Goal: Use online tool/utility: Utilize a website feature to perform a specific function

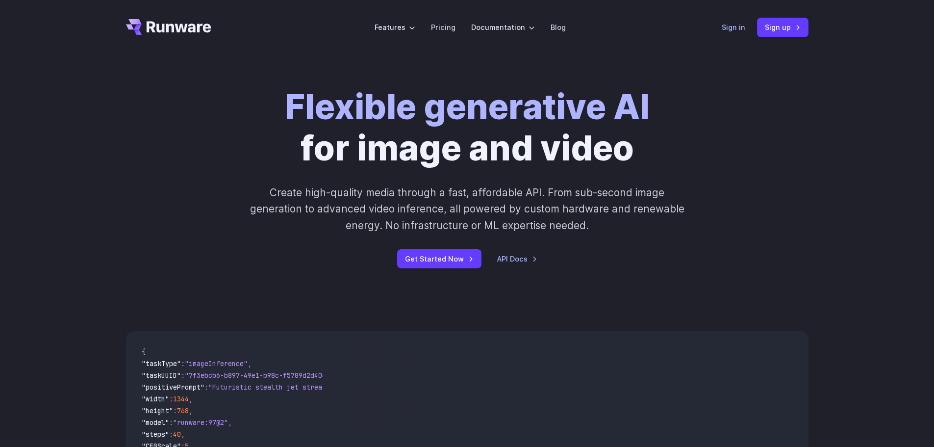
click at [727, 27] on link "Sign in" at bounding box center [734, 27] width 24 height 11
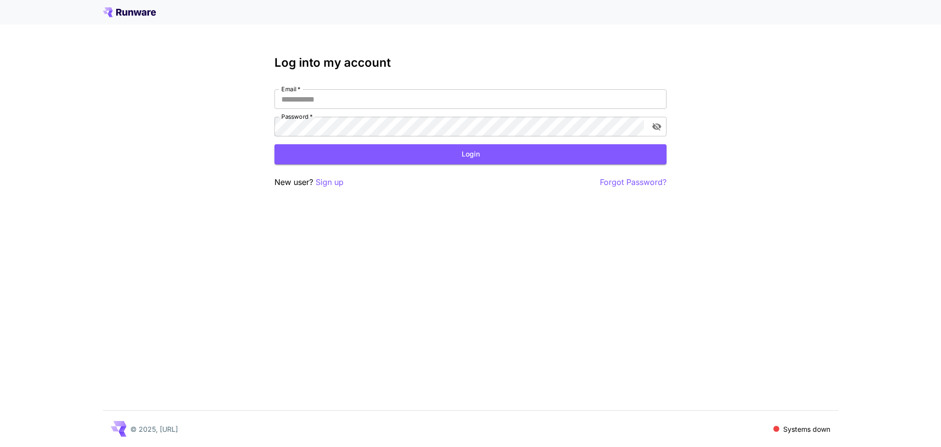
type input "**********"
click at [453, 165] on div "**********" at bounding box center [470, 122] width 392 height 132
click at [456, 155] on button "Login" at bounding box center [470, 154] width 392 height 20
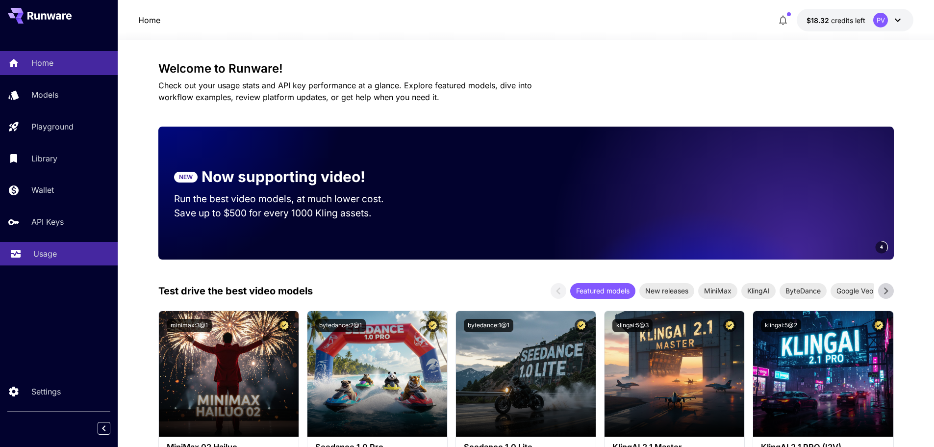
click at [47, 248] on p "Usage" at bounding box center [45, 254] width 24 height 12
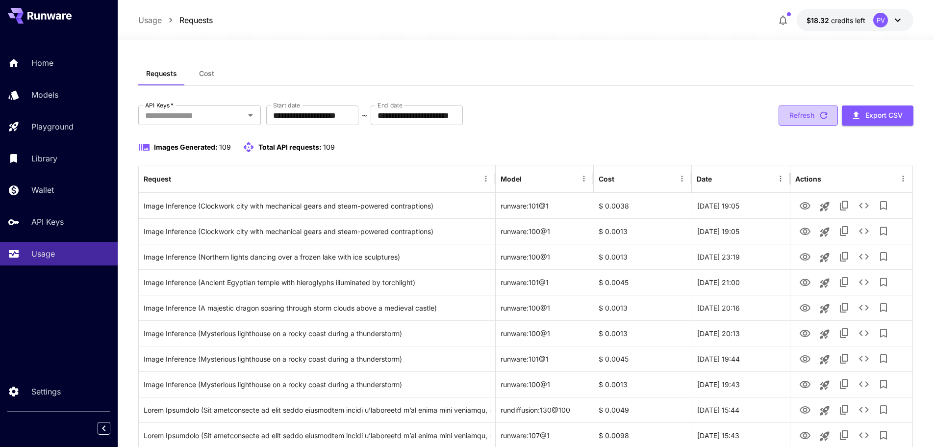
click at [806, 109] on button "Refresh" at bounding box center [807, 115] width 59 height 20
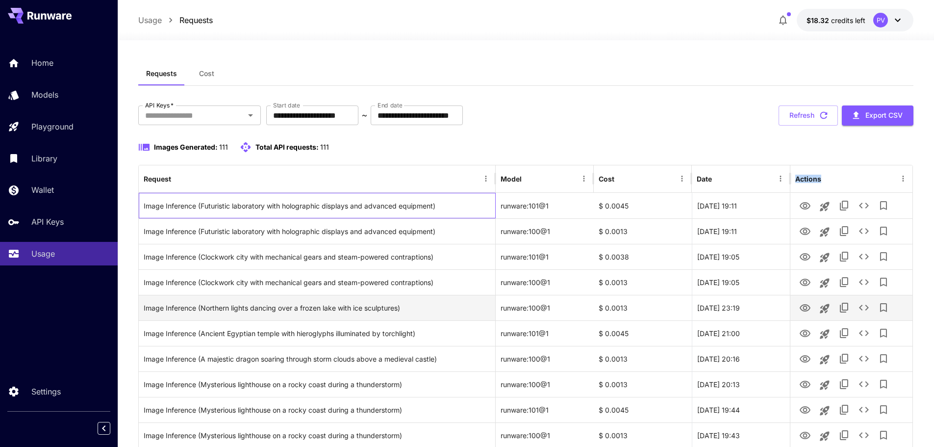
drag, startPoint x: 143, startPoint y: 206, endPoint x: 586, endPoint y: 172, distance: 443.9
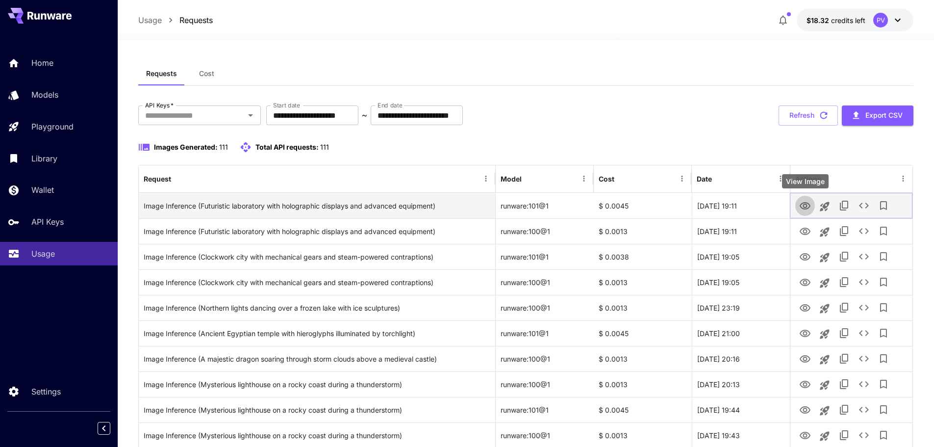
click at [802, 205] on icon "View Image" at bounding box center [805, 206] width 12 height 12
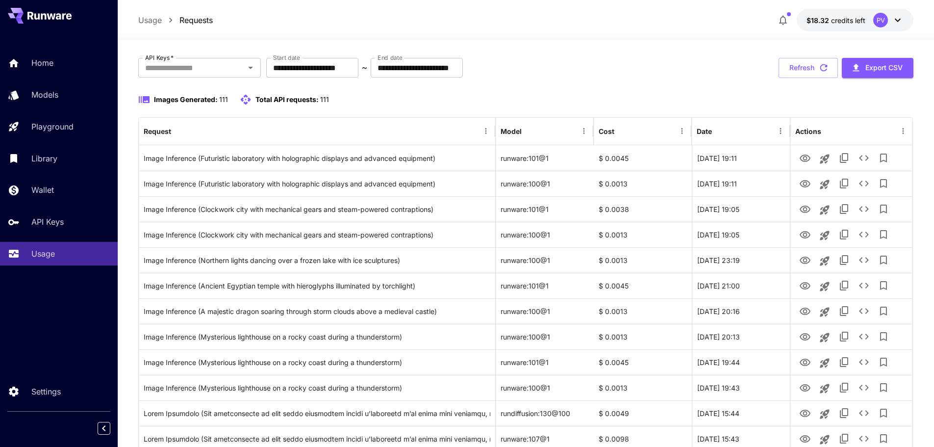
scroll to position [49, 0]
click at [790, 65] on button "Refresh" at bounding box center [807, 66] width 59 height 20
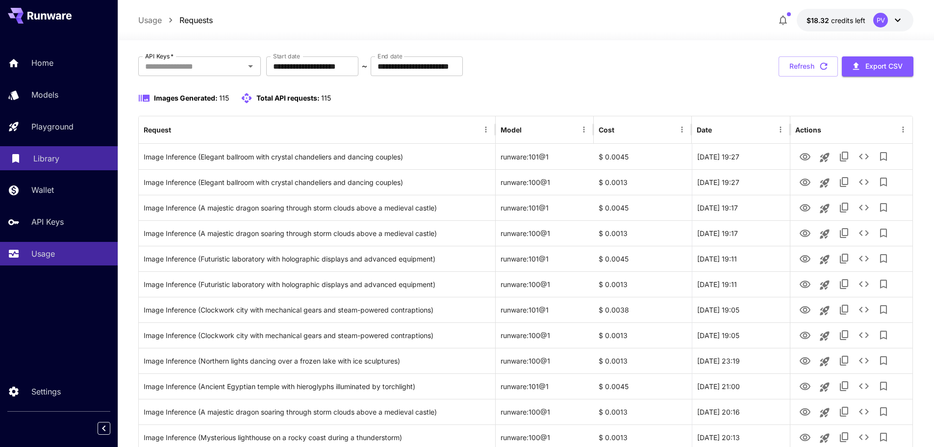
click at [28, 149] on link "Library" at bounding box center [59, 158] width 118 height 24
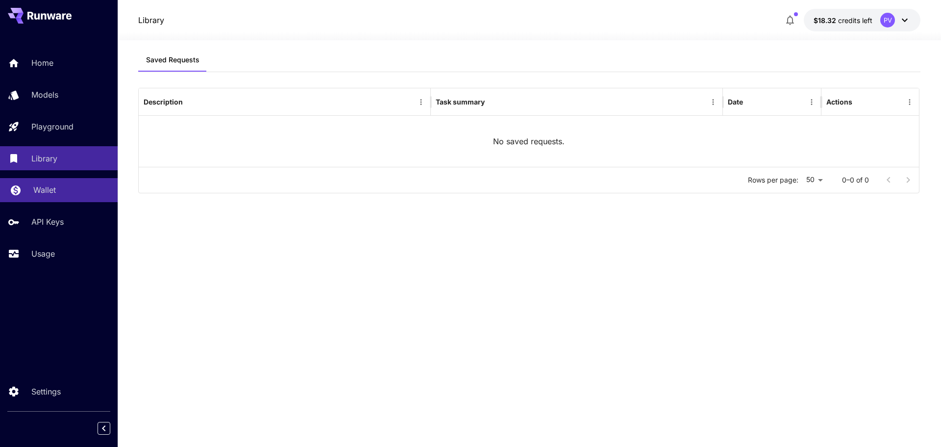
click at [35, 192] on p "Wallet" at bounding box center [44, 190] width 23 height 12
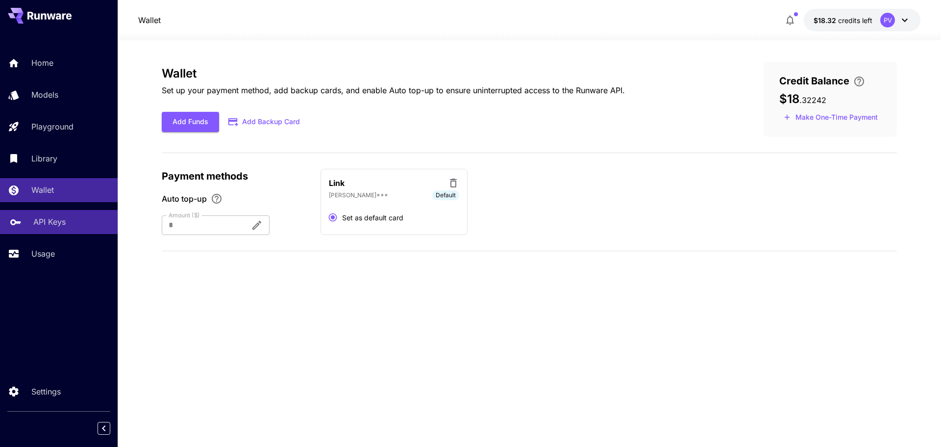
click at [33, 222] on p "API Keys" at bounding box center [49, 222] width 32 height 12
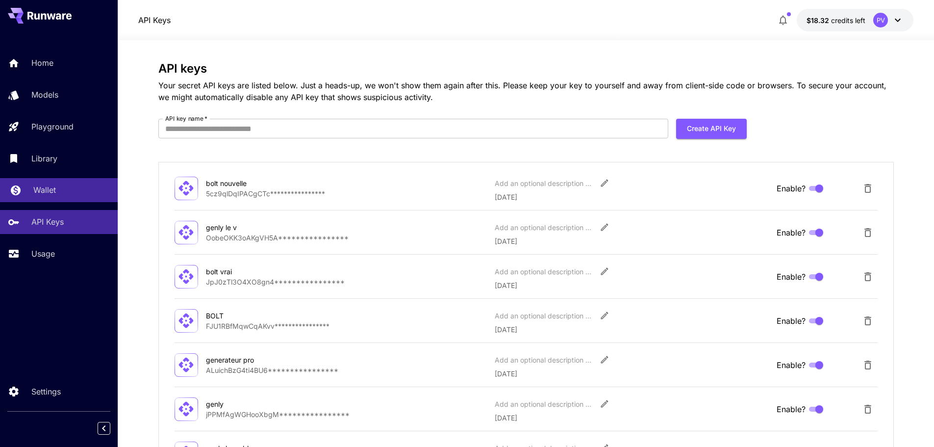
click at [55, 184] on p "Wallet" at bounding box center [44, 190] width 23 height 12
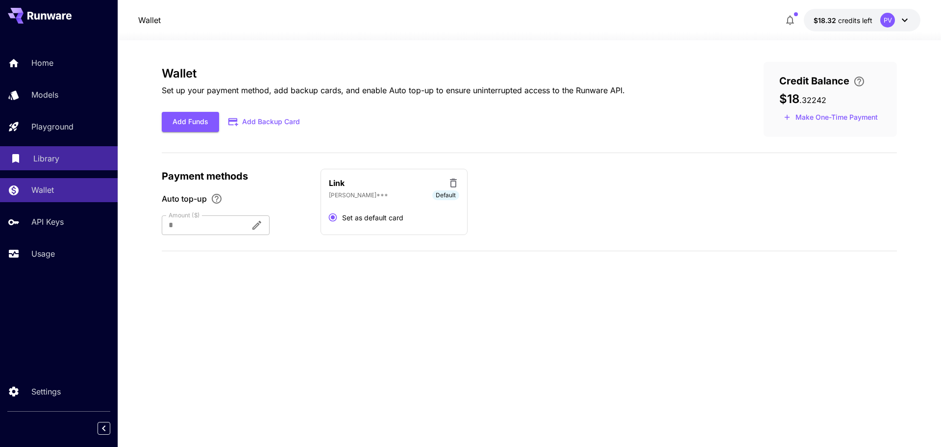
click at [55, 163] on p "Library" at bounding box center [46, 158] width 26 height 12
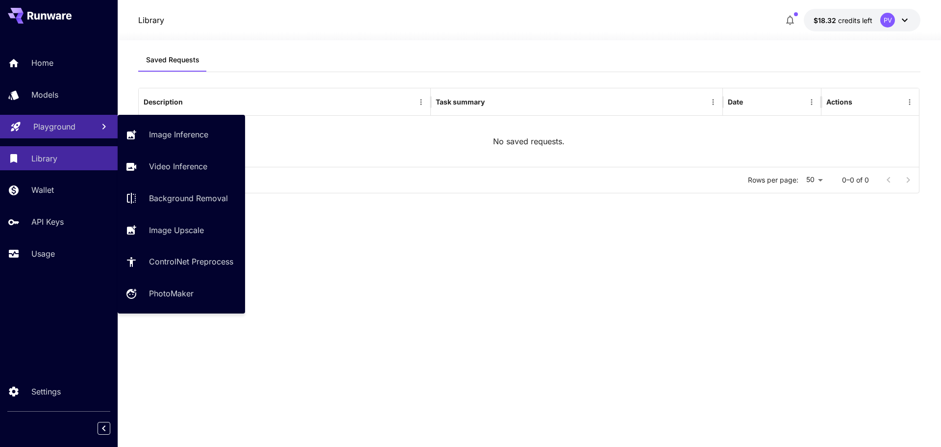
click at [57, 137] on link "Playground" at bounding box center [59, 127] width 118 height 24
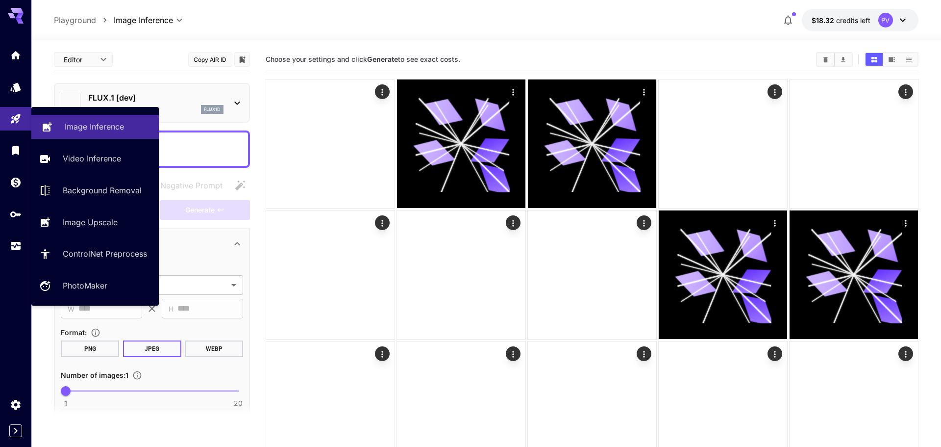
type input "**********"
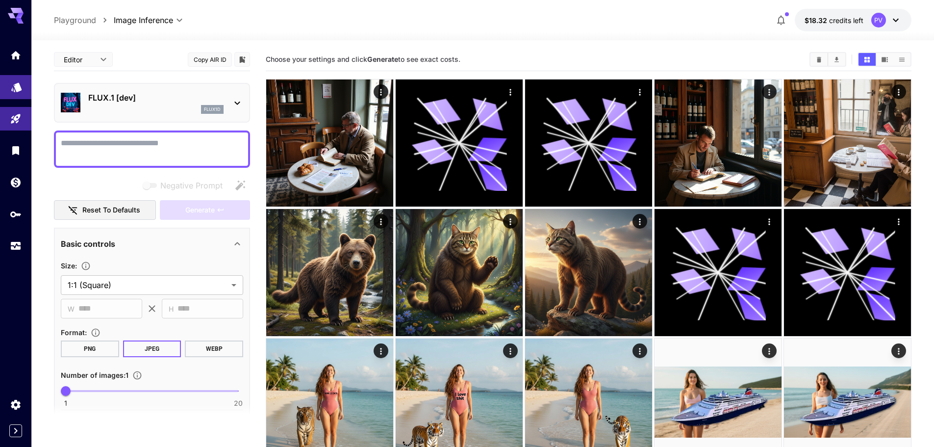
click at [17, 93] on link at bounding box center [15, 87] width 31 height 24
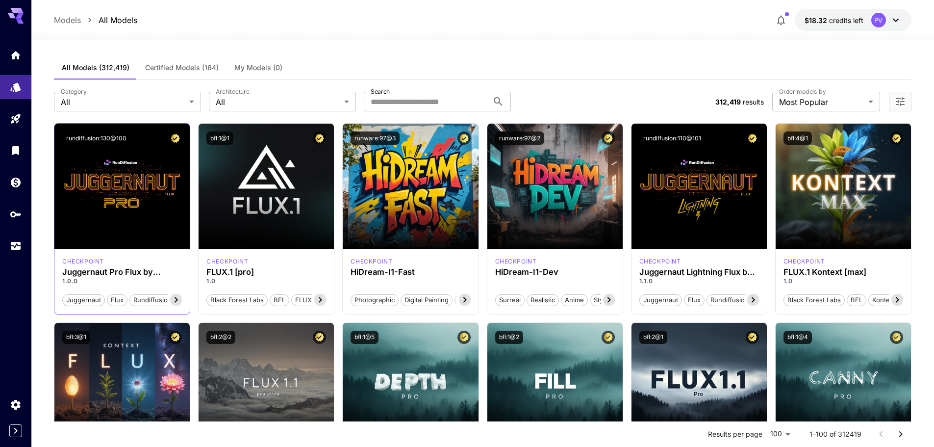
drag, startPoint x: 251, startPoint y: 199, endPoint x: 134, endPoint y: 272, distance: 137.8
click at [134, 272] on h3 "Juggernaut Pro Flux by RunDiffusion" at bounding box center [122, 271] width 120 height 9
click at [118, 300] on span "flux" at bounding box center [117, 300] width 20 height 10
click at [175, 299] on icon at bounding box center [176, 300] width 12 height 12
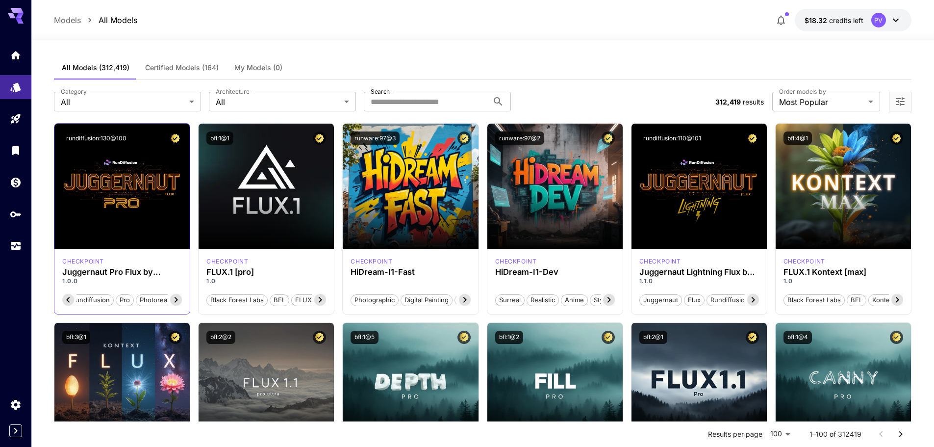
click at [175, 299] on icon at bounding box center [176, 300] width 12 height 12
click at [175, 299] on span "photorealism" at bounding box center [159, 300] width 46 height 10
click at [16, 51] on icon "Home" at bounding box center [17, 52] width 10 height 8
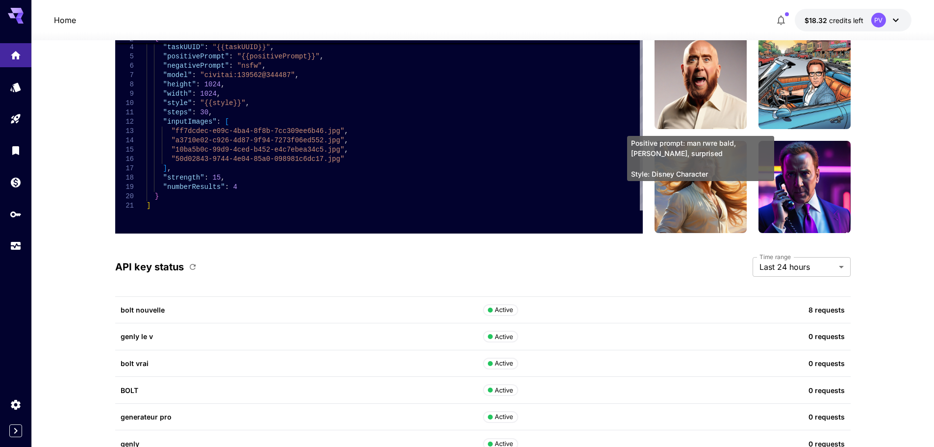
scroll to position [2402, 0]
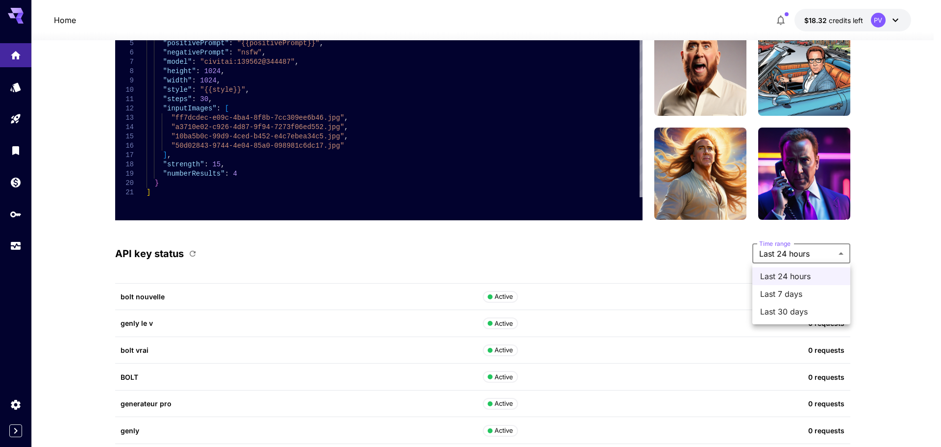
click at [827, 256] on div at bounding box center [470, 223] width 941 height 447
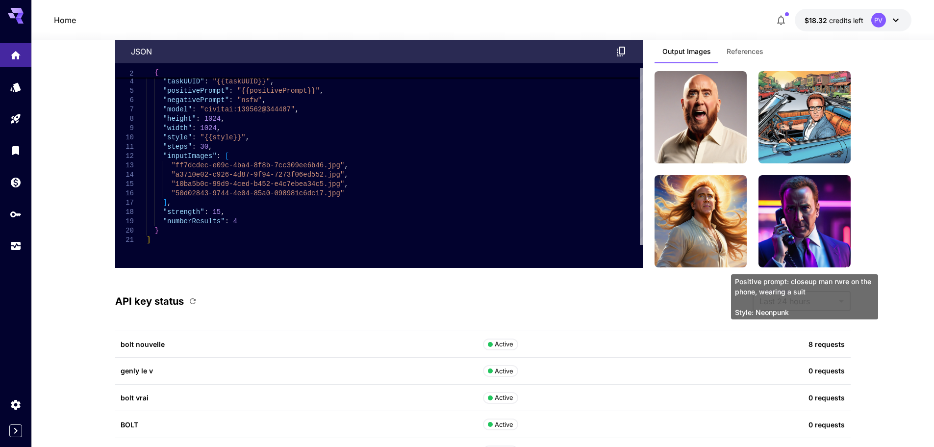
scroll to position [2353, 0]
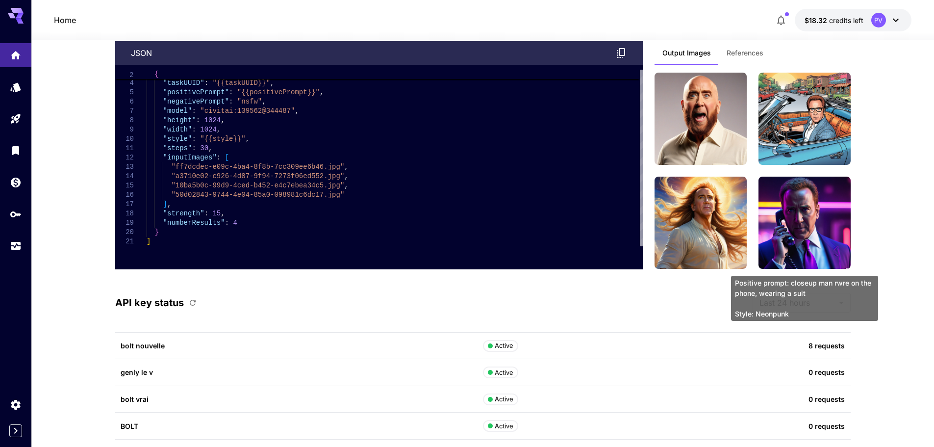
click at [814, 245] on img at bounding box center [804, 222] width 92 height 92
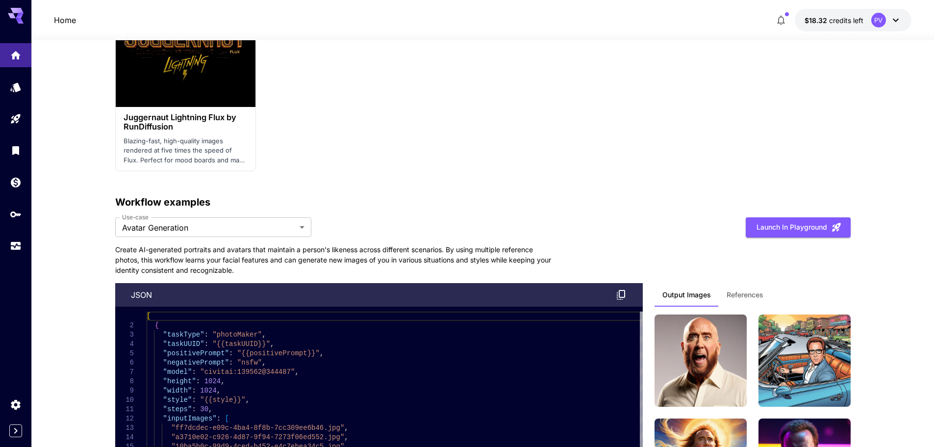
scroll to position [2108, 0]
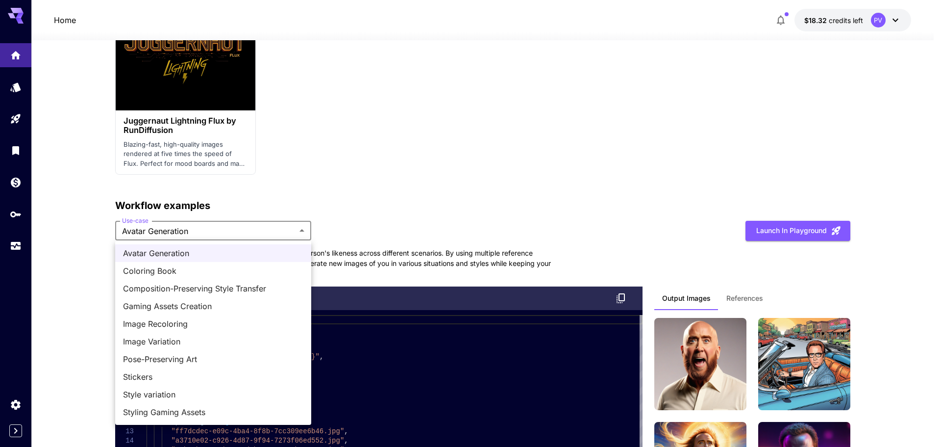
click at [442, 120] on div at bounding box center [470, 223] width 941 height 447
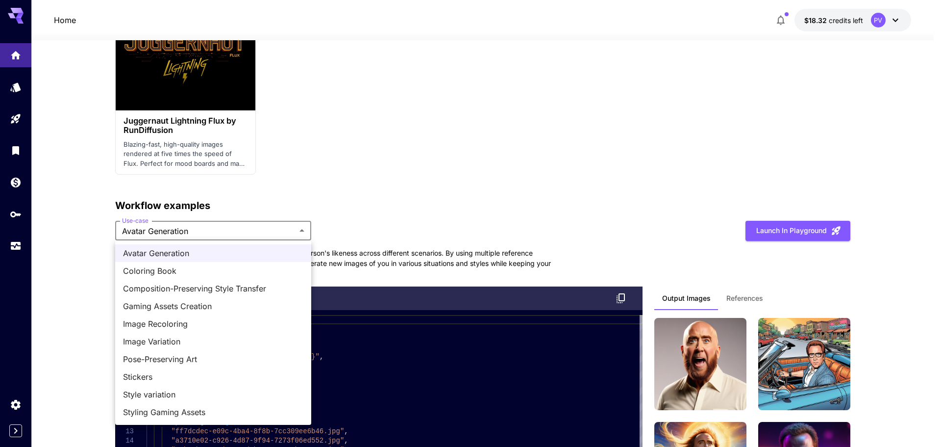
click at [438, 219] on div at bounding box center [470, 223] width 941 height 447
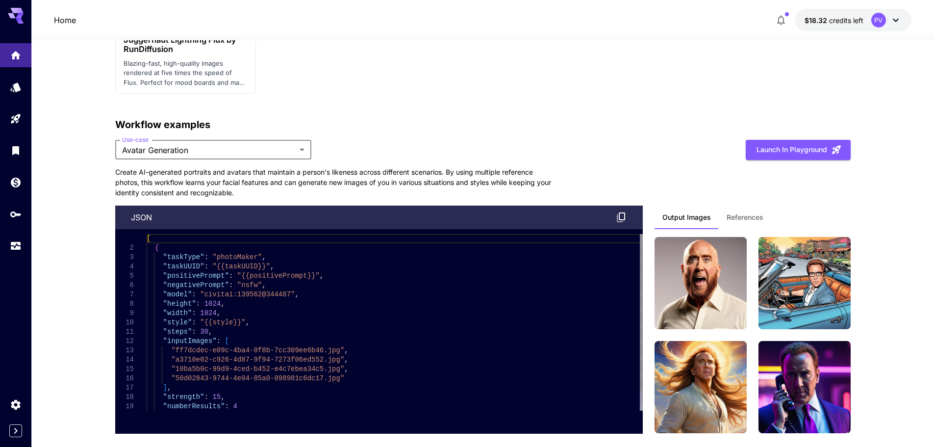
scroll to position [2206, 0]
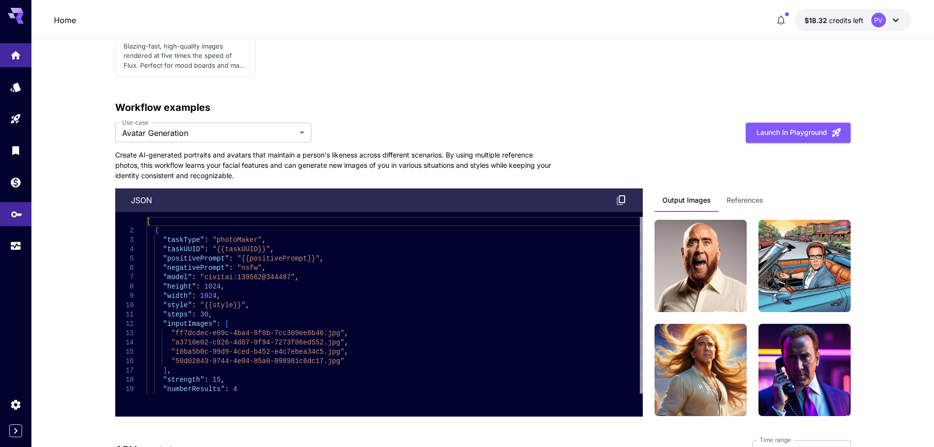
click at [23, 218] on link at bounding box center [15, 214] width 31 height 24
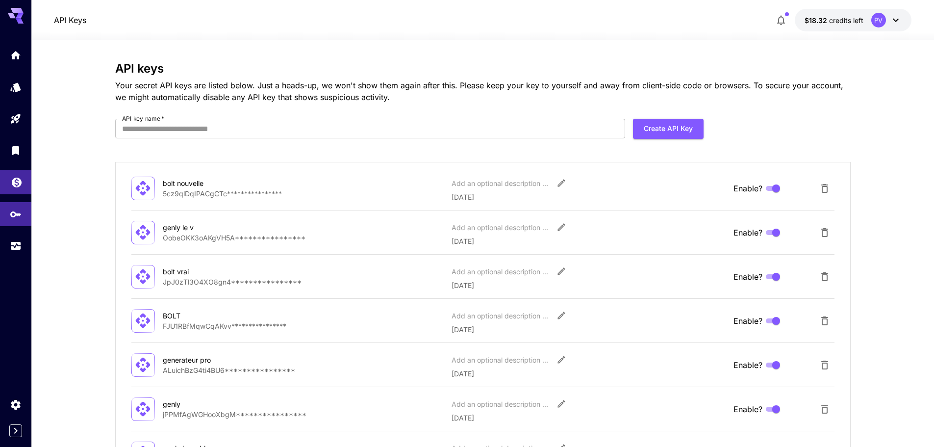
click at [0, 186] on link at bounding box center [15, 182] width 31 height 24
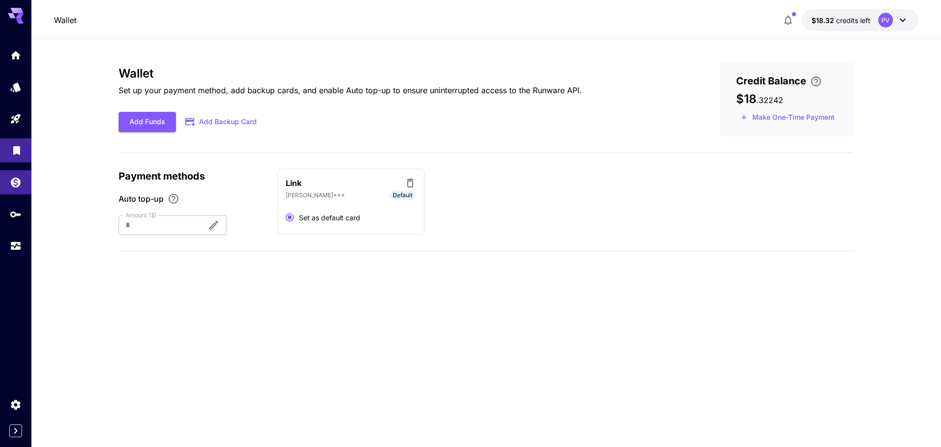
click at [23, 148] on link at bounding box center [15, 150] width 31 height 24
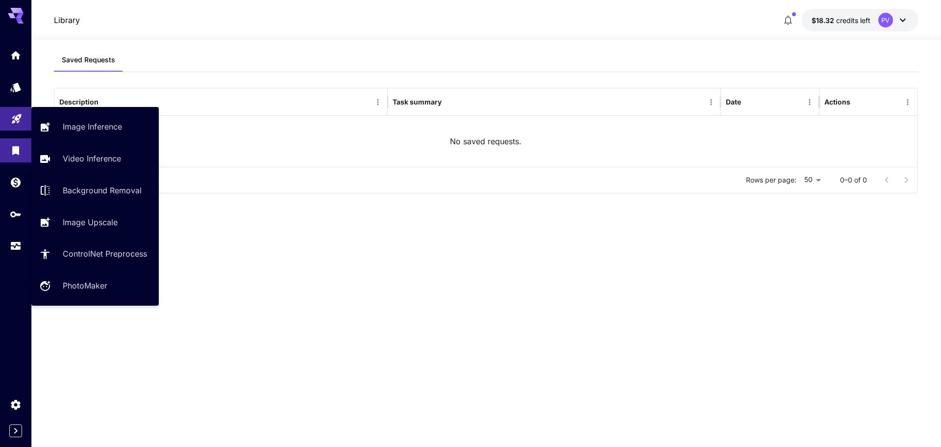
click at [17, 122] on icon "Playground" at bounding box center [17, 116] width 12 height 12
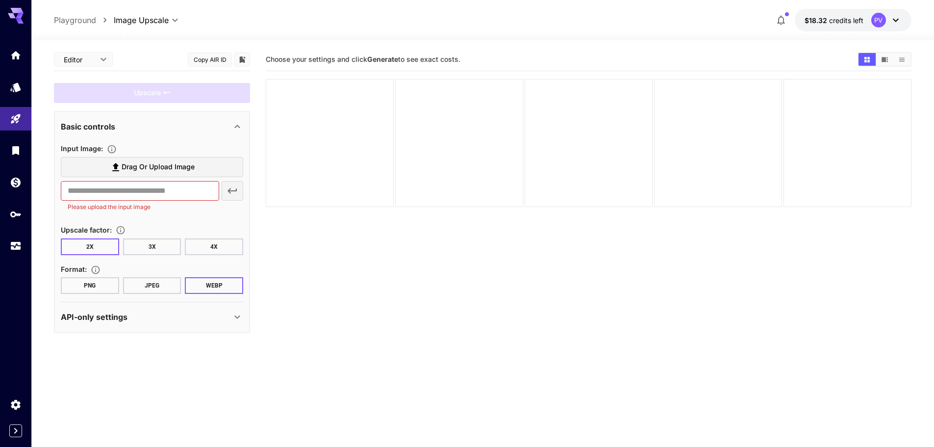
click at [134, 167] on span "Drag or upload image" at bounding box center [158, 167] width 73 height 12
click at [0, 0] on input "Drag or upload image" at bounding box center [0, 0] width 0 height 0
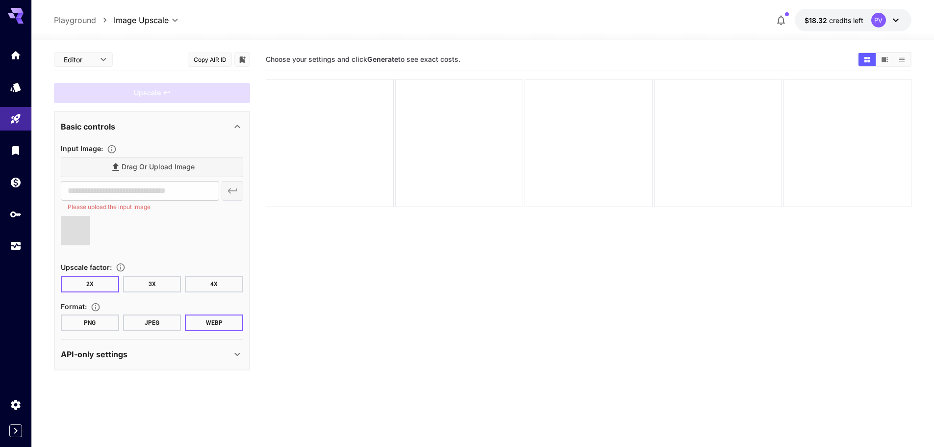
type input "**********"
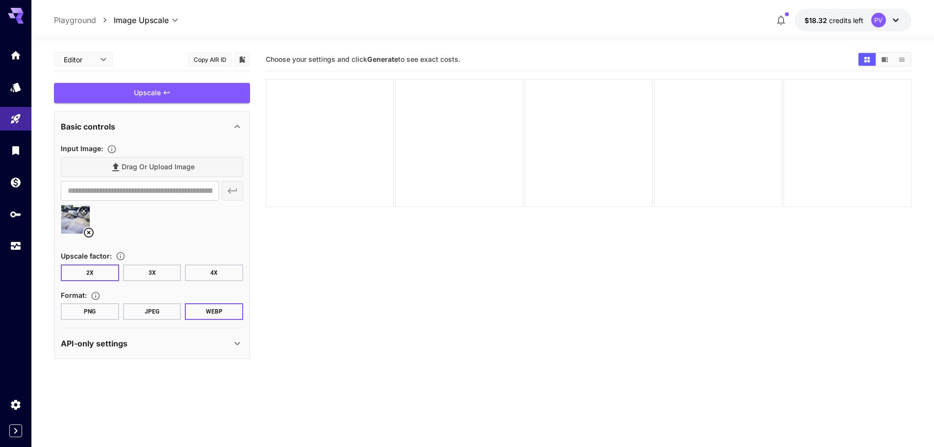
click at [84, 209] on icon at bounding box center [84, 211] width 6 height 6
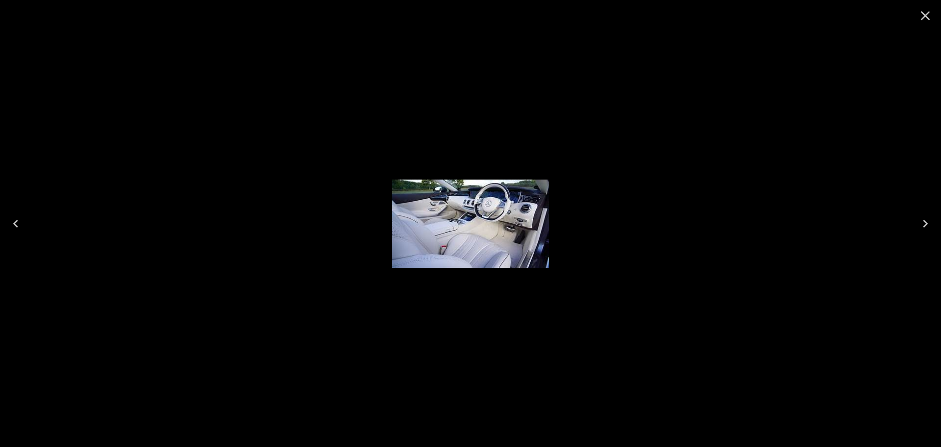
click at [519, 84] on div at bounding box center [470, 223] width 941 height 447
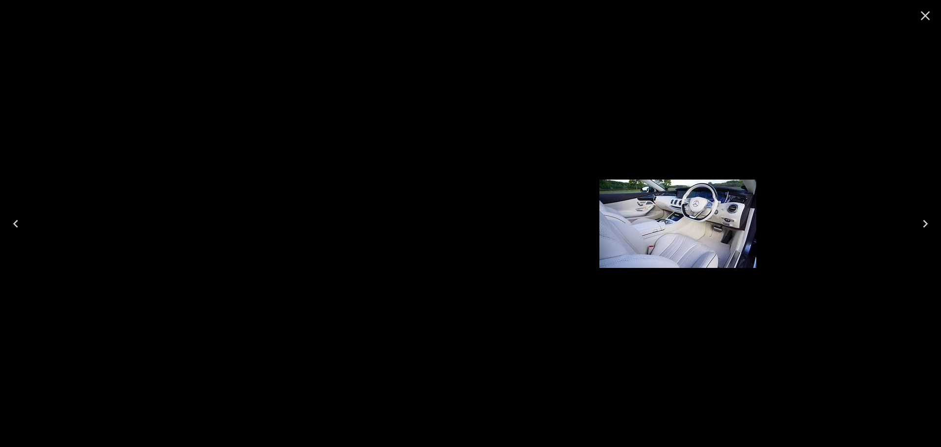
drag, startPoint x: 449, startPoint y: 233, endPoint x: 672, endPoint y: 164, distance: 233.8
click at [672, 164] on div at bounding box center [677, 223] width 941 height 447
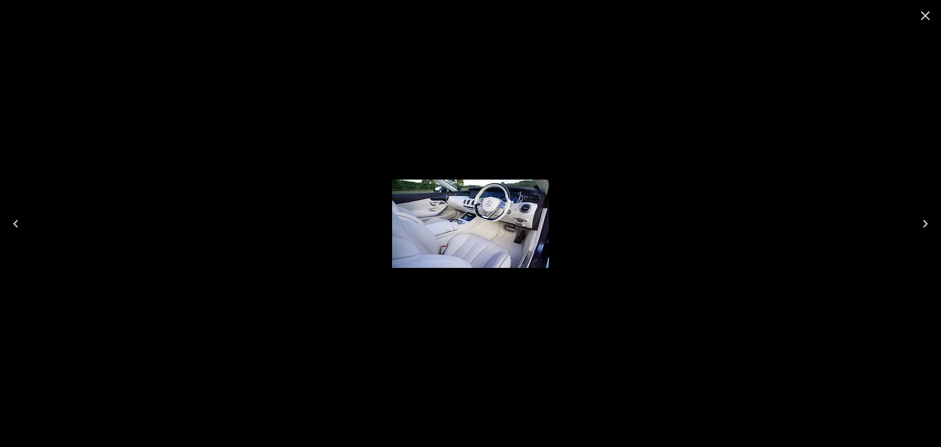
click at [928, 9] on icon "Close" at bounding box center [926, 16] width 16 height 16
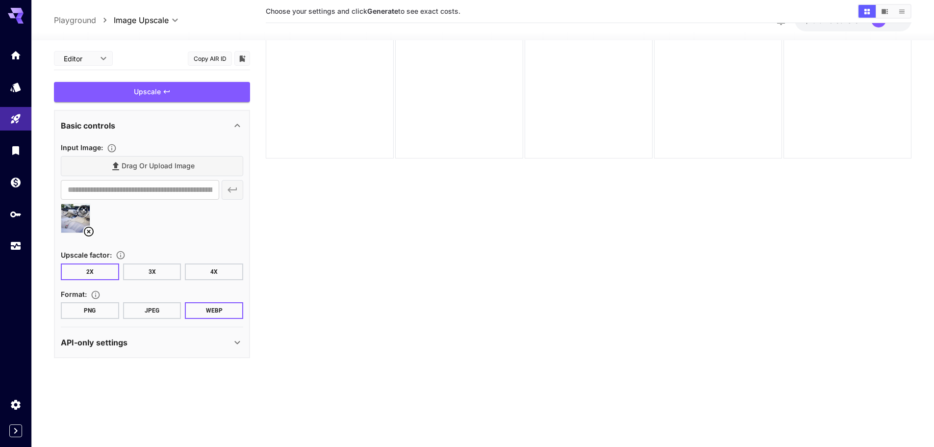
scroll to position [49, 0]
click at [194, 263] on section "Upscale factor : 2X 3X 4X" at bounding box center [152, 264] width 182 height 31
click at [199, 273] on button "4X" at bounding box center [214, 271] width 58 height 17
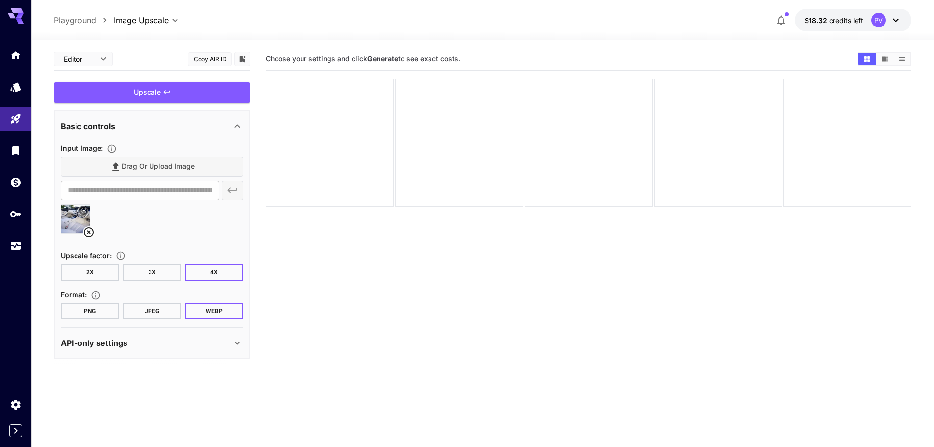
scroll to position [0, 0]
click at [132, 98] on div "Upscale" at bounding box center [152, 93] width 196 height 20
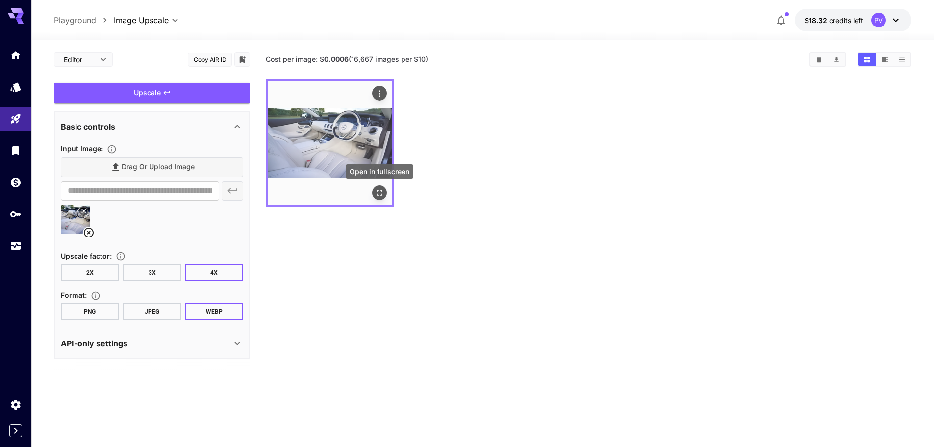
click at [377, 188] on icon "Open in fullscreen" at bounding box center [379, 193] width 10 height 10
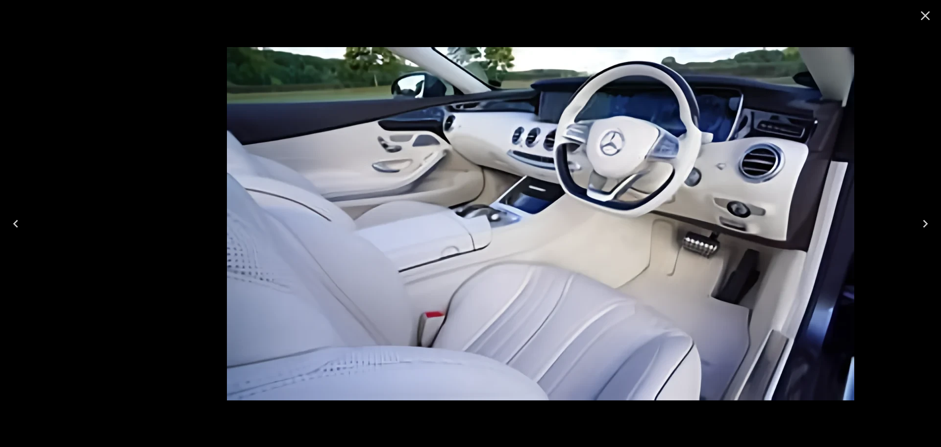
drag, startPoint x: 236, startPoint y: 278, endPoint x: 264, endPoint y: 274, distance: 28.1
click at [264, 274] on img at bounding box center [540, 223] width 627 height 353
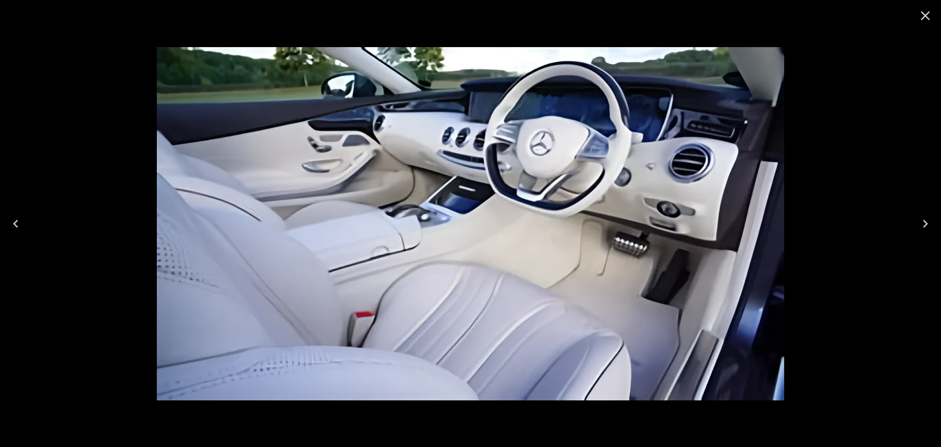
click at [419, 239] on img at bounding box center [470, 223] width 627 height 353
click at [933, 12] on button "Close" at bounding box center [926, 16] width 24 height 24
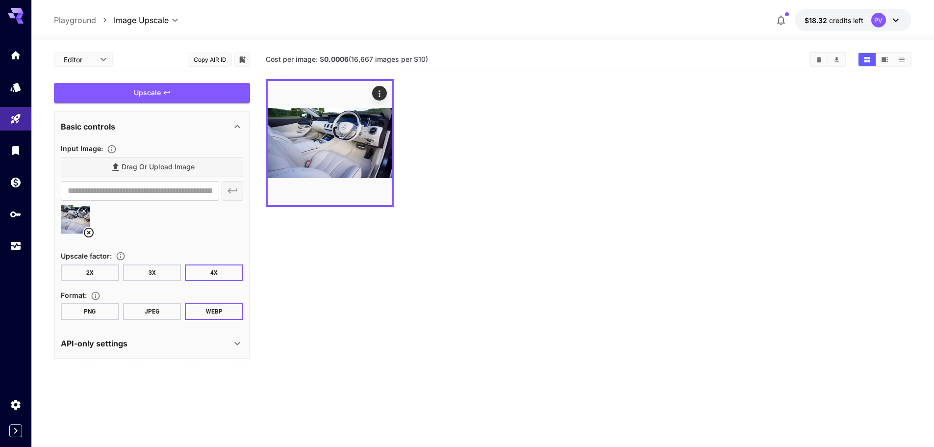
click at [2, 194] on div at bounding box center [15, 150] width 31 height 214
click at [104, 344] on p "API-only settings" at bounding box center [94, 343] width 67 height 12
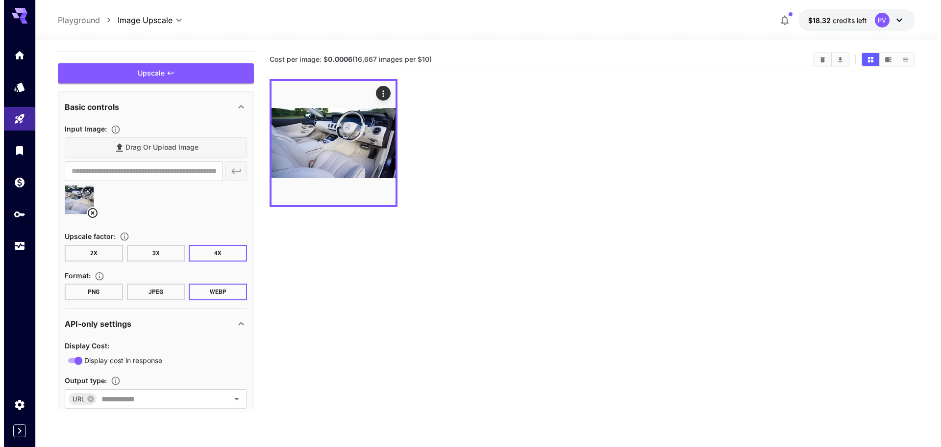
scroll to position [45, 0]
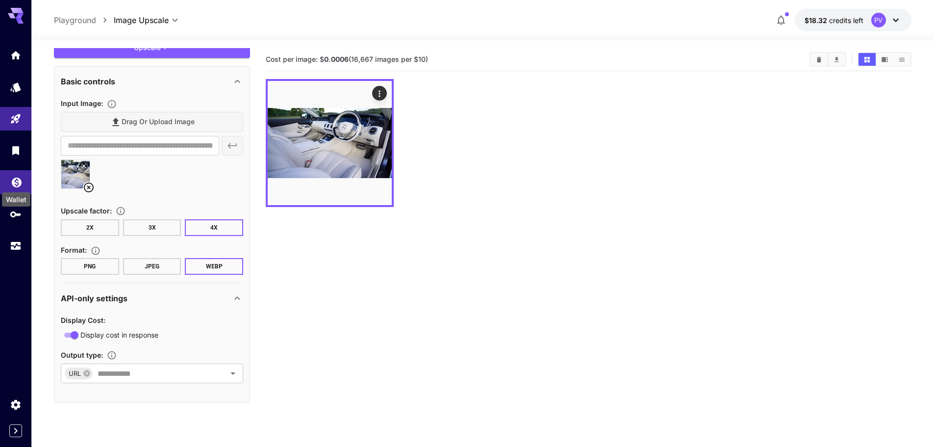
click at [12, 185] on icon "Wallet" at bounding box center [17, 180] width 12 height 12
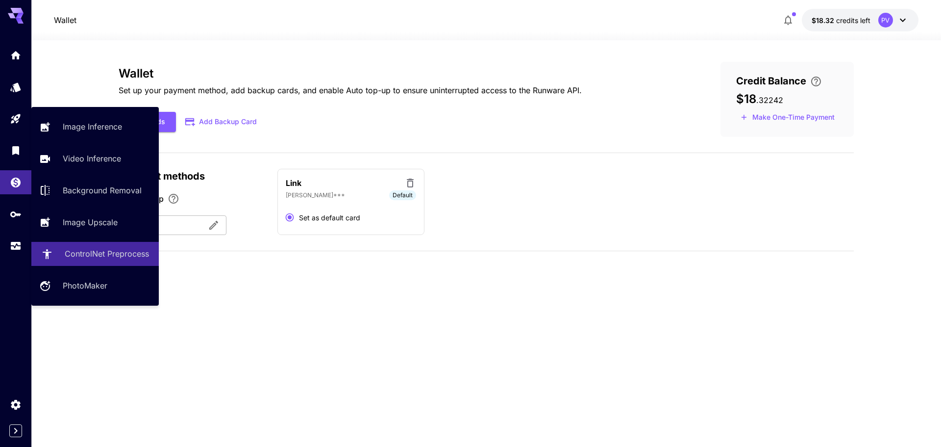
click at [91, 260] on link "ControlNet Preprocess" at bounding box center [94, 254] width 127 height 24
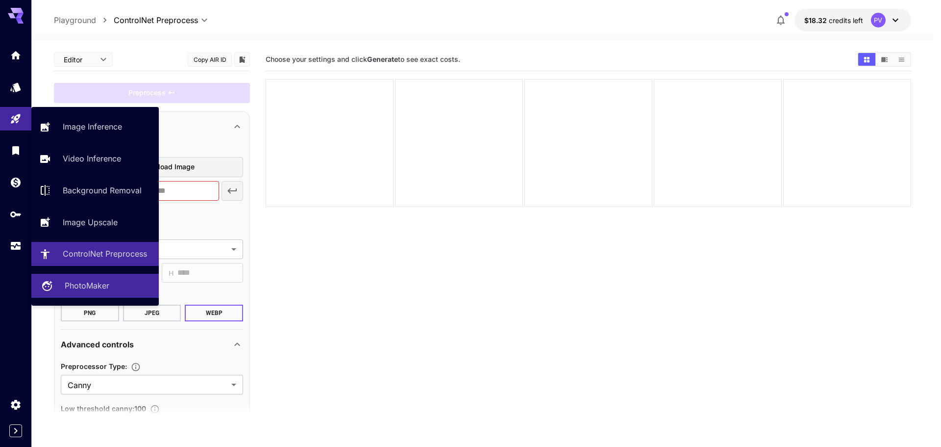
click at [110, 292] on link "PhotoMaker" at bounding box center [94, 286] width 127 height 24
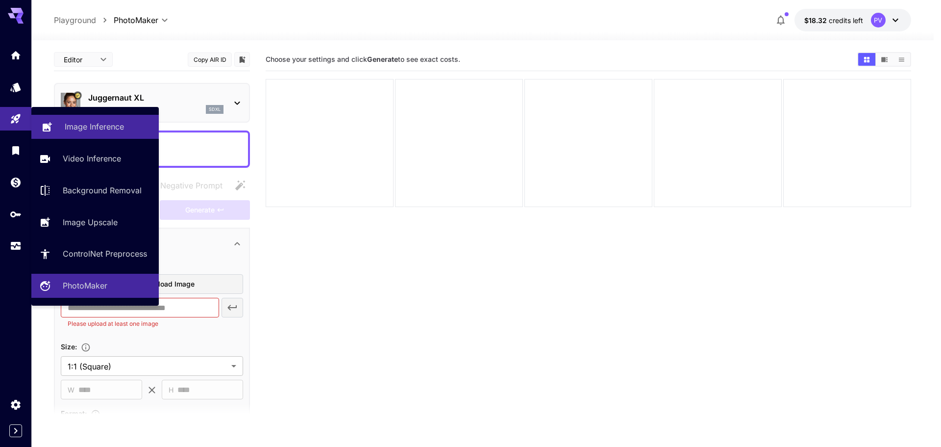
click at [53, 122] on link "Image Inference" at bounding box center [94, 127] width 127 height 24
type input "**********"
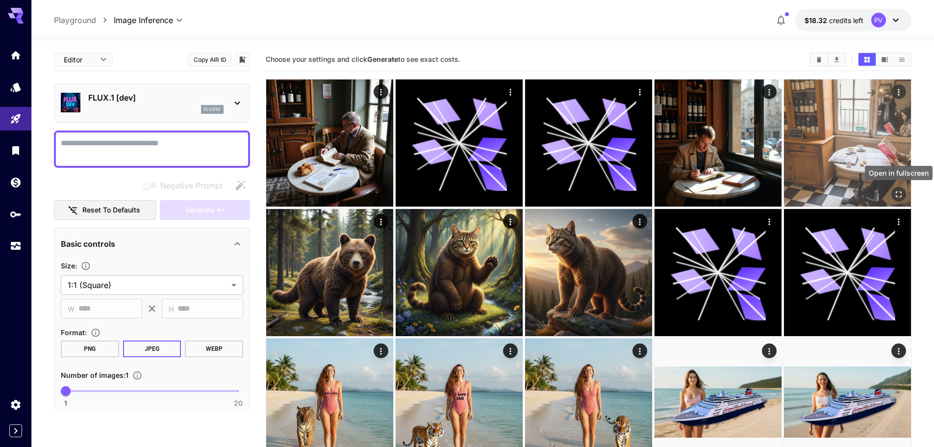
click at [896, 192] on icon "Open in fullscreen" at bounding box center [899, 194] width 6 height 6
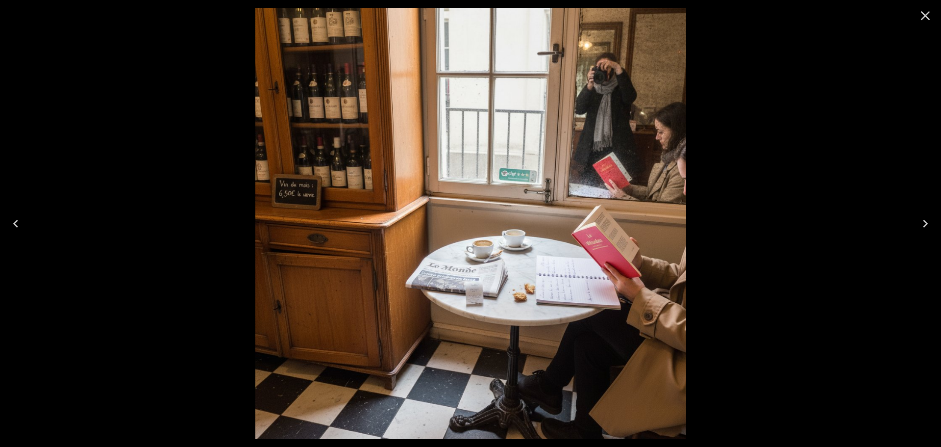
drag, startPoint x: 407, startPoint y: 143, endPoint x: 964, endPoint y: 192, distance: 559.0
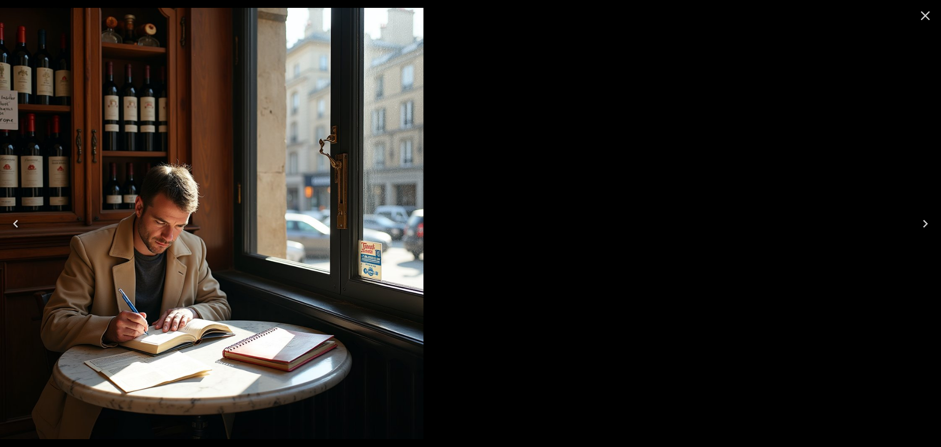
drag, startPoint x: 603, startPoint y: 83, endPoint x: 157, endPoint y: 121, distance: 447.6
click at [201, 120] on div at bounding box center [207, 223] width 941 height 447
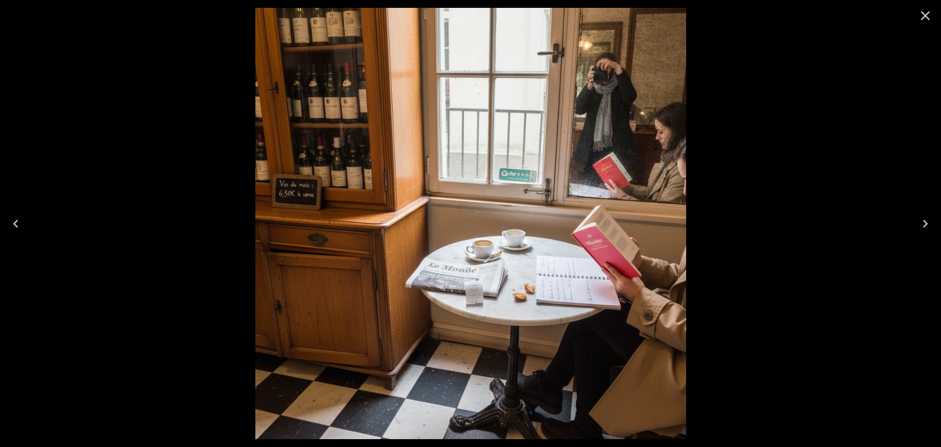
click at [923, 19] on icon "Close" at bounding box center [926, 16] width 16 height 16
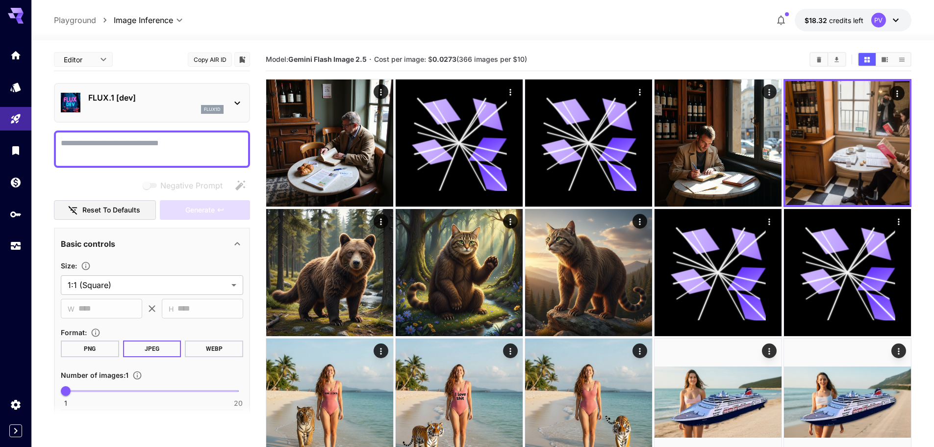
click at [151, 101] on p "FLUX.1 [dev]" at bounding box center [155, 98] width 135 height 12
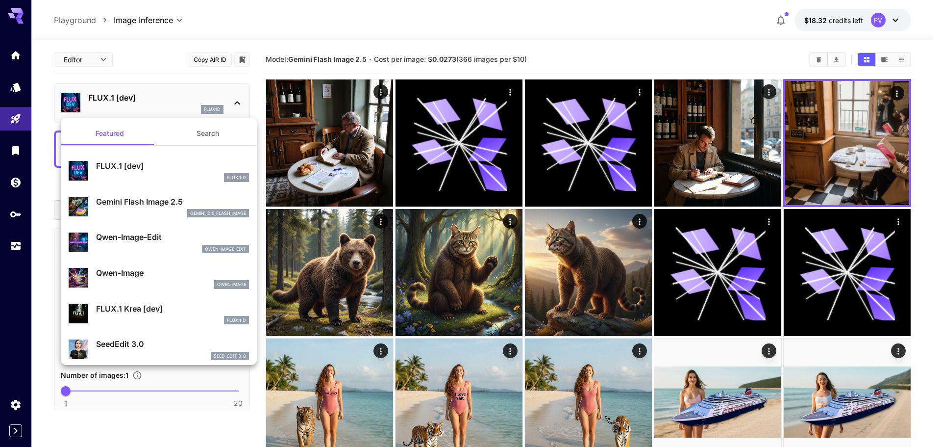
click at [116, 197] on p "Gemini Flash Image 2.5" at bounding box center [172, 202] width 153 height 12
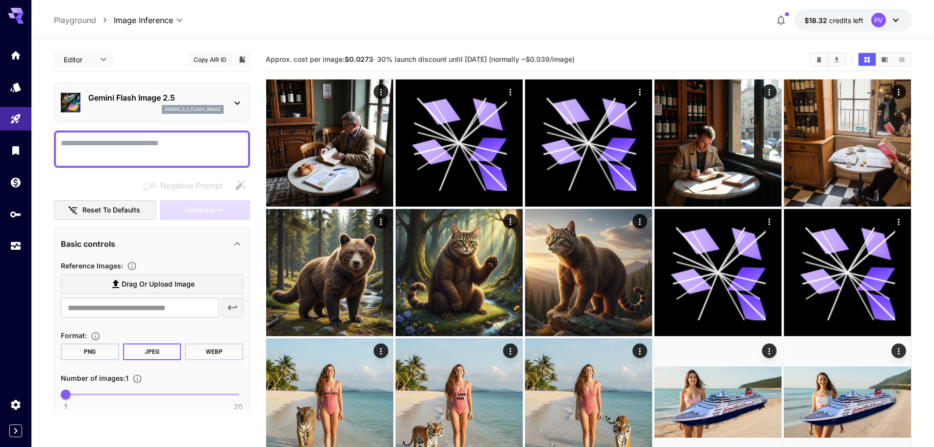
click at [108, 154] on textarea "Negative Prompt" at bounding box center [152, 149] width 182 height 24
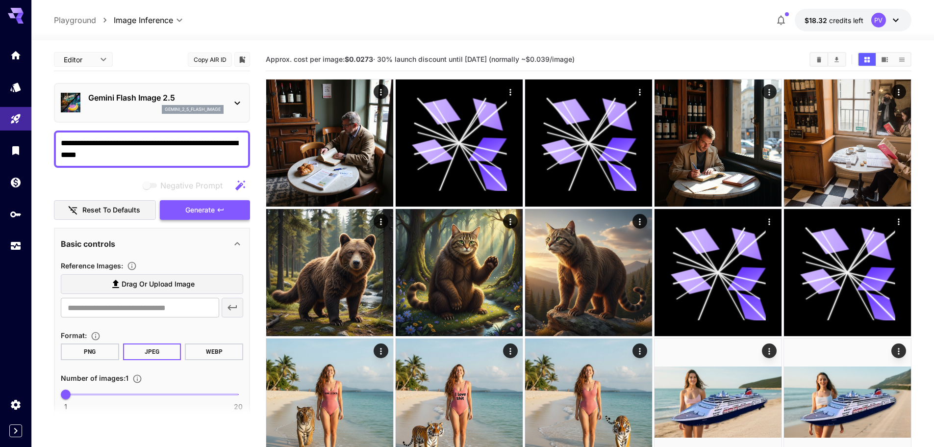
click at [203, 206] on span "Generate" at bounding box center [199, 210] width 29 height 12
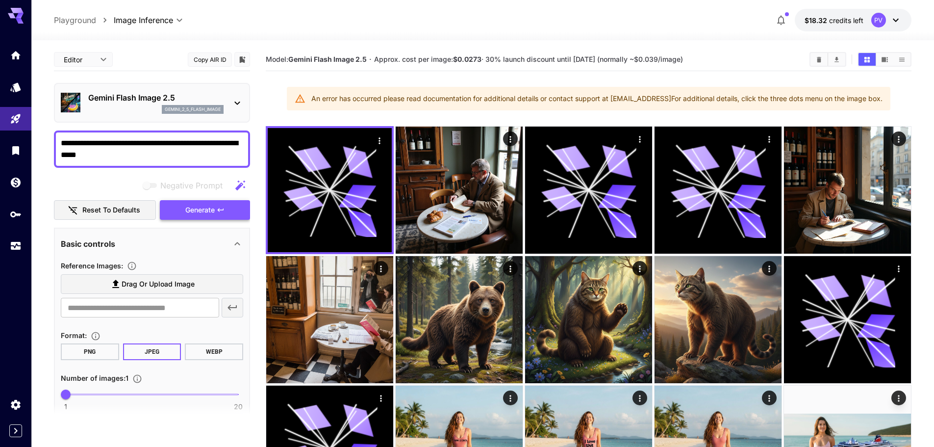
click at [198, 212] on span "Generate" at bounding box center [199, 210] width 29 height 12
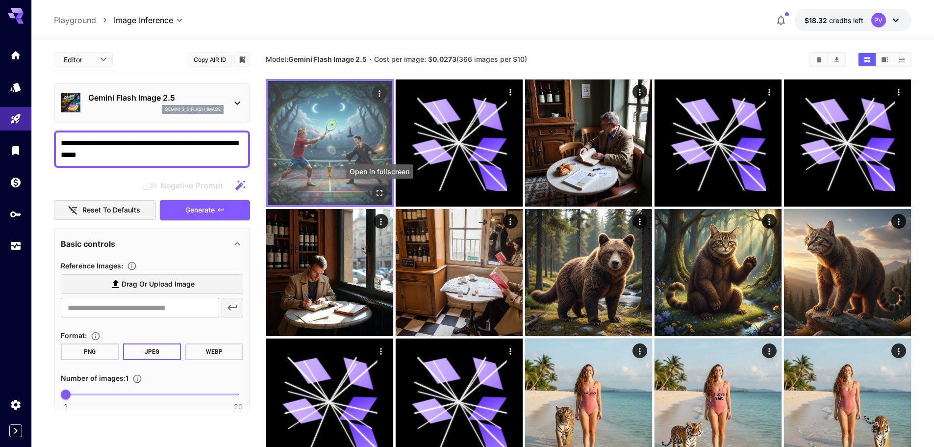
click at [374, 192] on icon "Open in fullscreen" at bounding box center [379, 193] width 10 height 10
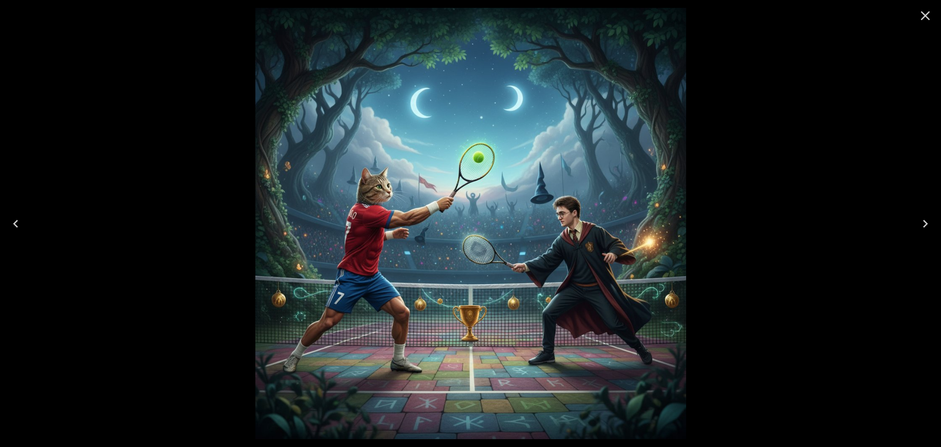
click at [921, 10] on icon "Close" at bounding box center [926, 16] width 16 height 16
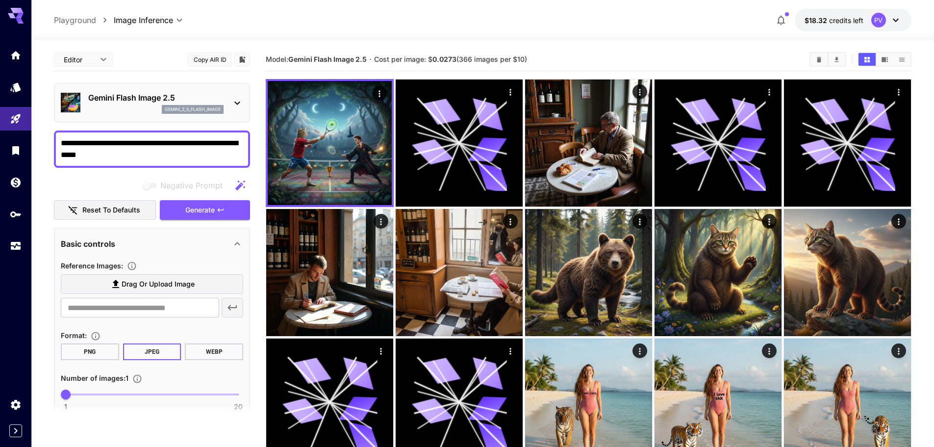
click at [127, 163] on div "**********" at bounding box center [152, 148] width 196 height 37
click at [124, 155] on textarea "**********" at bounding box center [152, 149] width 182 height 24
type textarea "**********"
click at [183, 211] on button "Generate" at bounding box center [205, 210] width 90 height 20
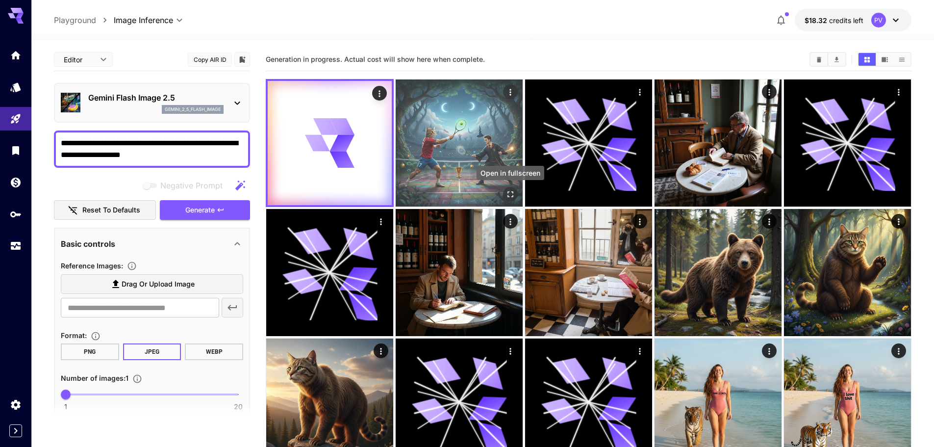
click at [509, 190] on icon "Open in fullscreen" at bounding box center [510, 194] width 10 height 10
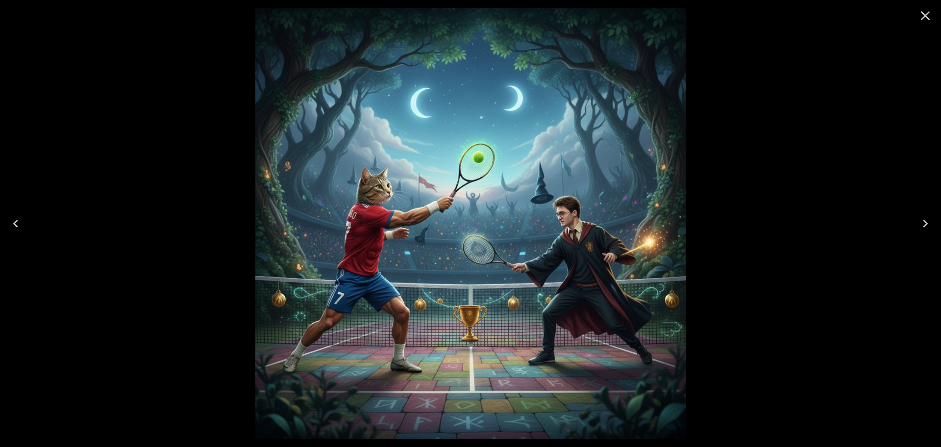
click at [917, 10] on button "Close" at bounding box center [926, 16] width 24 height 24
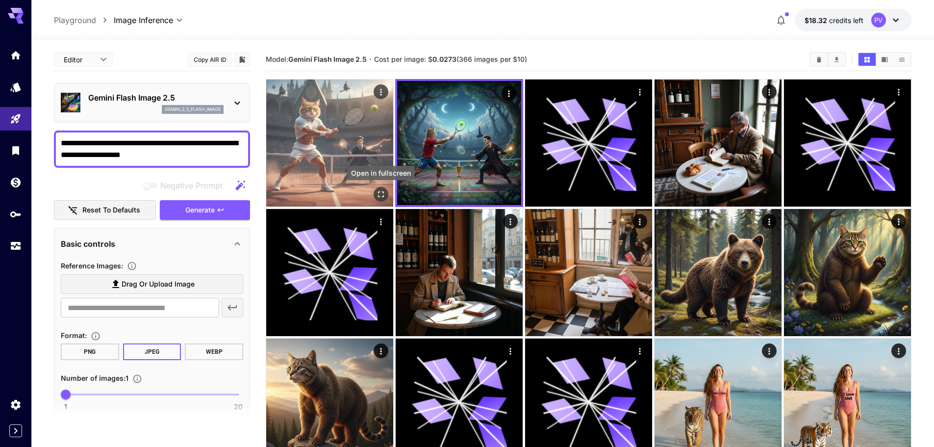
click at [385, 192] on icon "Open in fullscreen" at bounding box center [381, 194] width 10 height 10
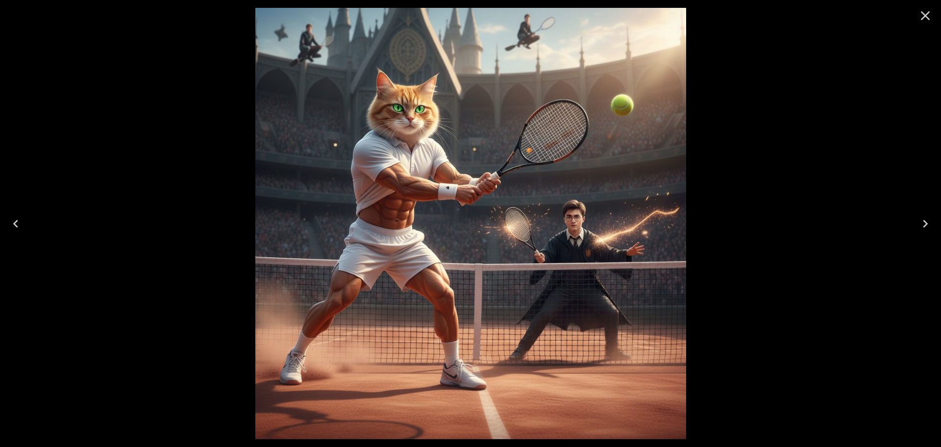
click at [921, 14] on icon "Close" at bounding box center [926, 16] width 16 height 16
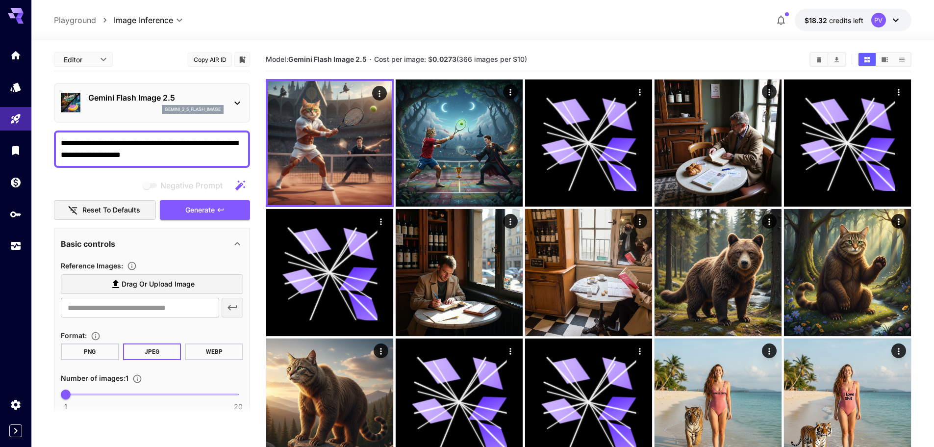
drag, startPoint x: 101, startPoint y: 152, endPoint x: 161, endPoint y: 144, distance: 60.9
click at [161, 144] on textarea "**********" at bounding box center [152, 149] width 182 height 24
click at [182, 201] on button "Generate" at bounding box center [205, 210] width 90 height 20
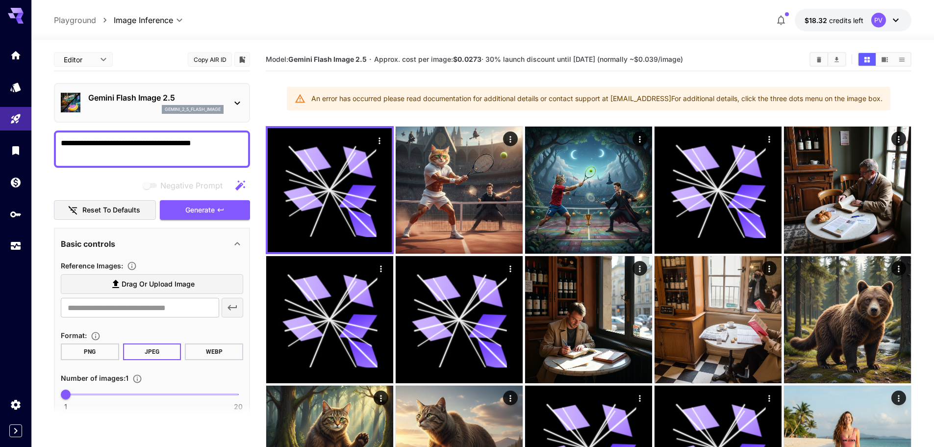
drag, startPoint x: 212, startPoint y: 152, endPoint x: 112, endPoint y: 147, distance: 99.6
click at [160, 151] on textarea "**********" at bounding box center [152, 149] width 182 height 24
drag, startPoint x: 220, startPoint y: 141, endPoint x: 186, endPoint y: 160, distance: 38.2
click at [186, 160] on textarea "**********" at bounding box center [152, 149] width 182 height 24
click at [183, 213] on button "Generate" at bounding box center [205, 210] width 90 height 20
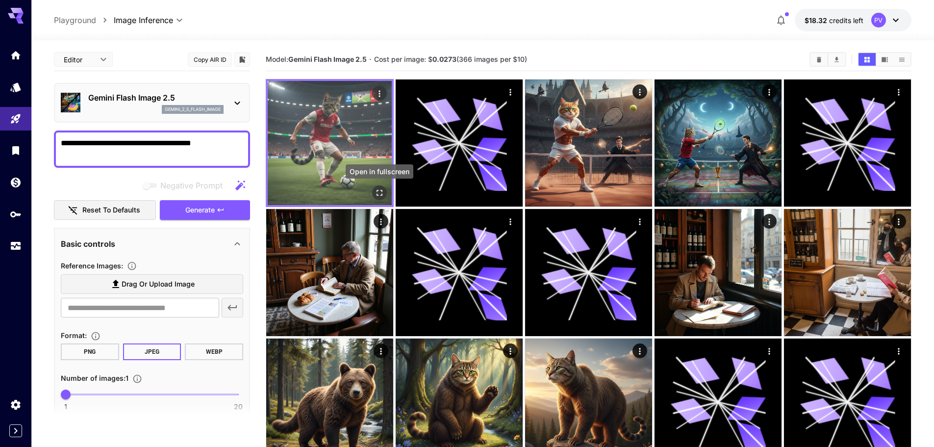
click at [377, 194] on icon "Open in fullscreen" at bounding box center [379, 193] width 6 height 6
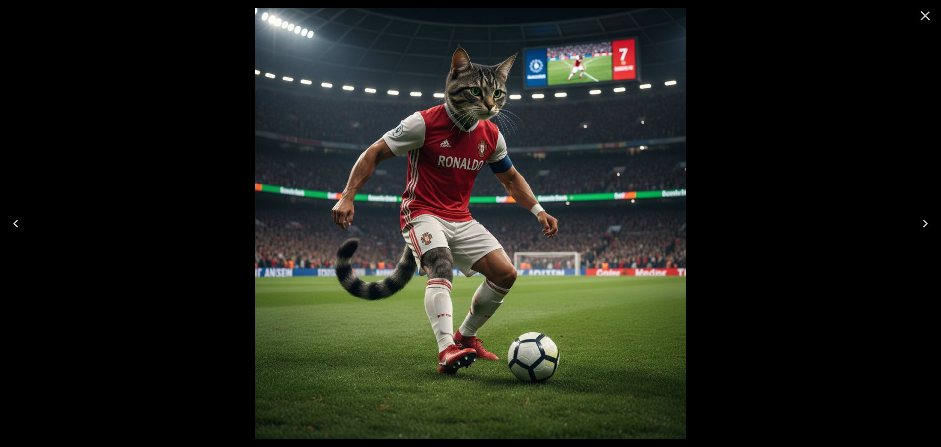
click at [913, 15] on div at bounding box center [925, 15] width 31 height 31
click at [928, 16] on icon "Close" at bounding box center [926, 16] width 16 height 16
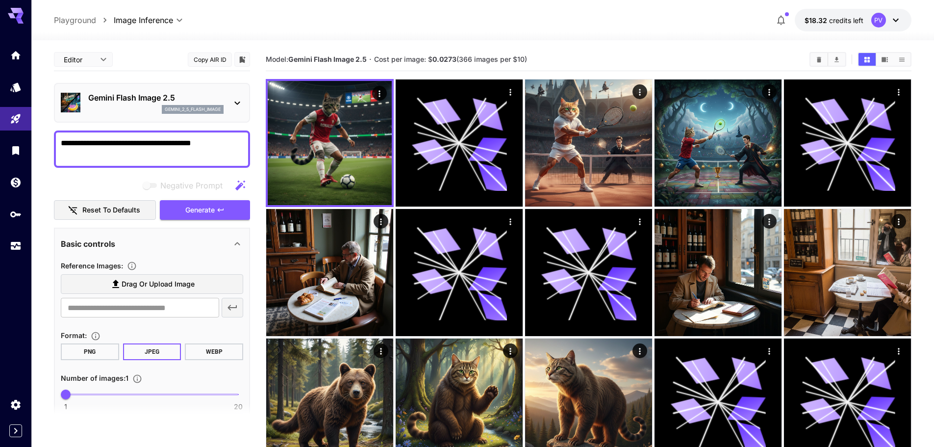
type textarea "**********"
drag, startPoint x: 212, startPoint y: 145, endPoint x: 50, endPoint y: 145, distance: 161.8
click at [182, 208] on button "Generate" at bounding box center [205, 210] width 90 height 20
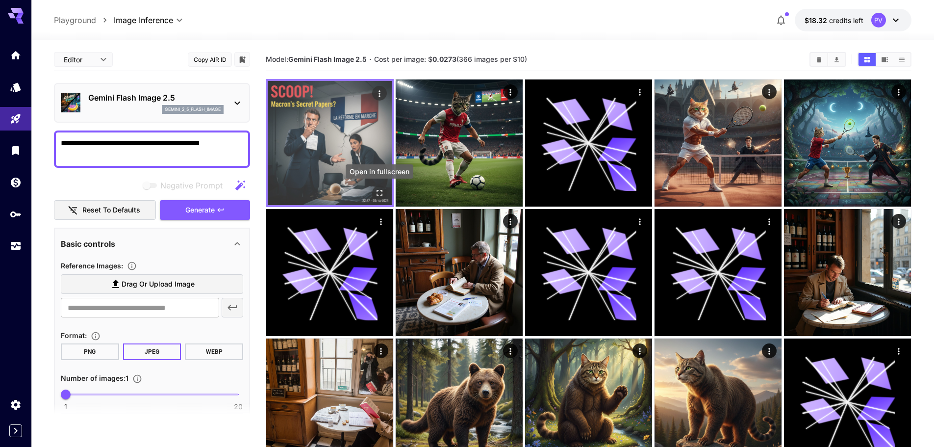
click at [377, 191] on icon "Open in fullscreen" at bounding box center [379, 193] width 10 height 10
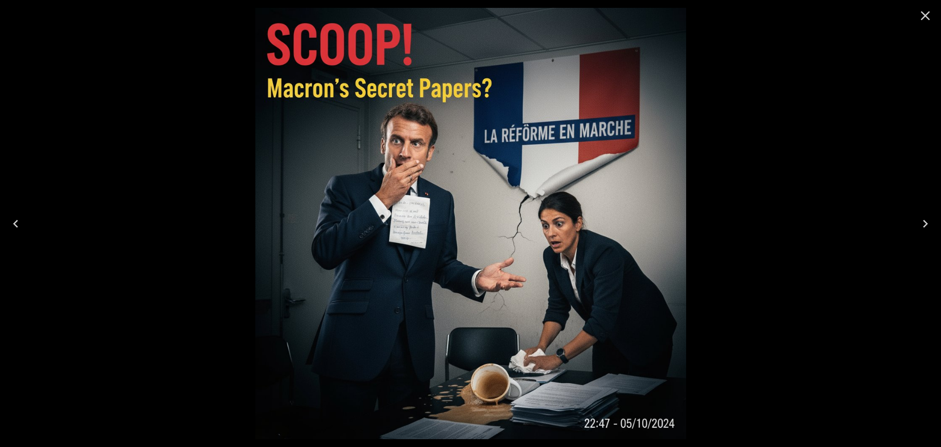
click at [915, 15] on button "Close" at bounding box center [926, 16] width 24 height 24
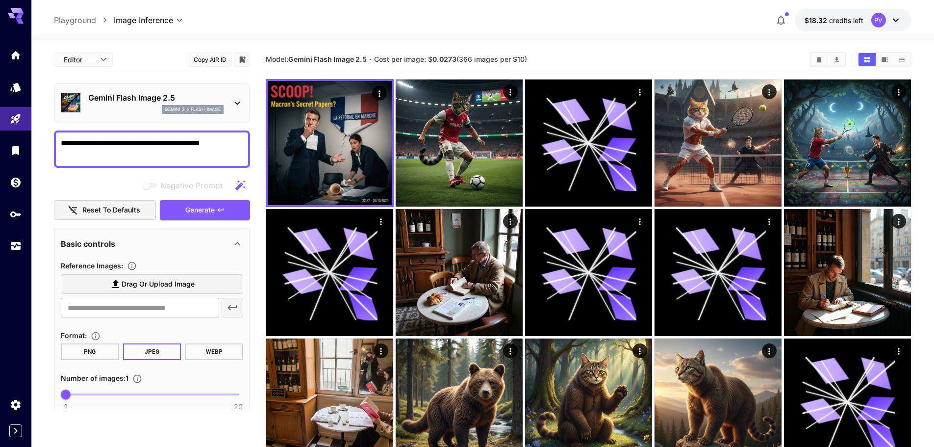
drag, startPoint x: 107, startPoint y: 152, endPoint x: 55, endPoint y: 157, distance: 51.7
click at [55, 157] on div "**********" at bounding box center [152, 148] width 196 height 37
type textarea "**********"
click at [209, 213] on span "Generate" at bounding box center [199, 210] width 29 height 12
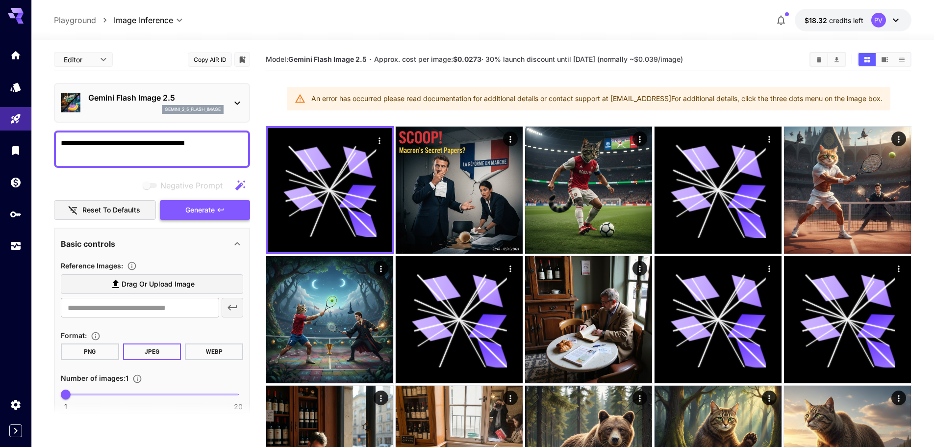
click at [216, 213] on button "Generate" at bounding box center [205, 210] width 90 height 20
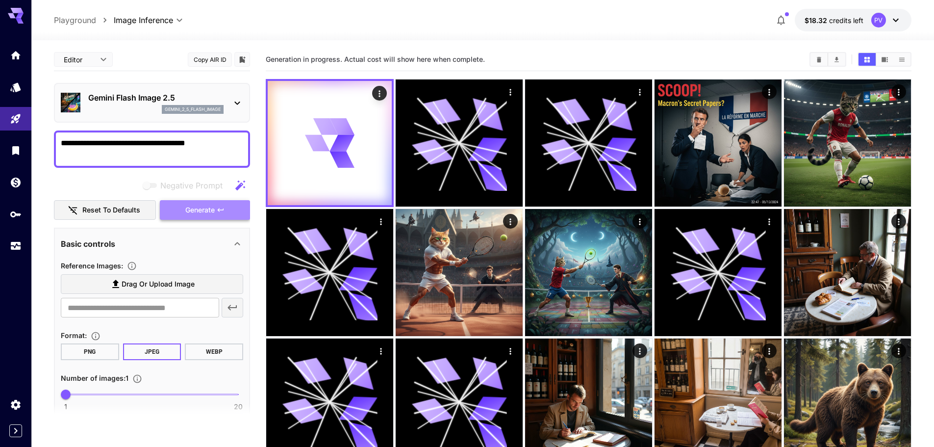
click at [234, 208] on button "Generate" at bounding box center [205, 210] width 90 height 20
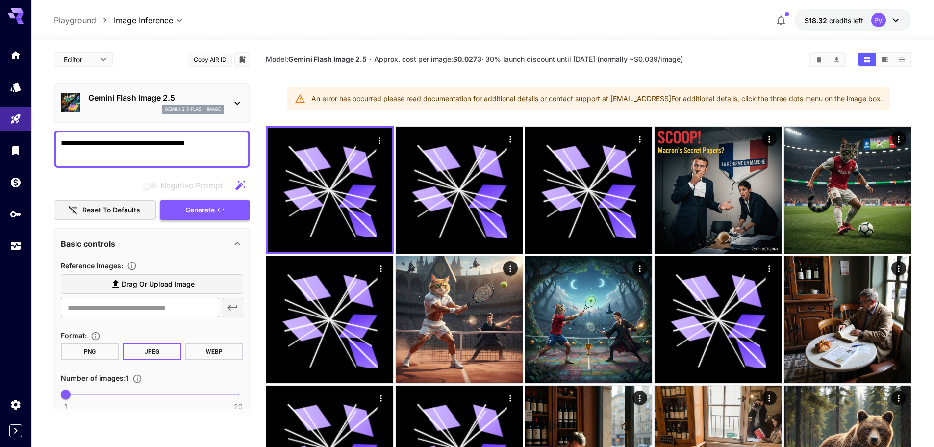
click at [223, 212] on icon "button" at bounding box center [221, 210] width 8 height 8
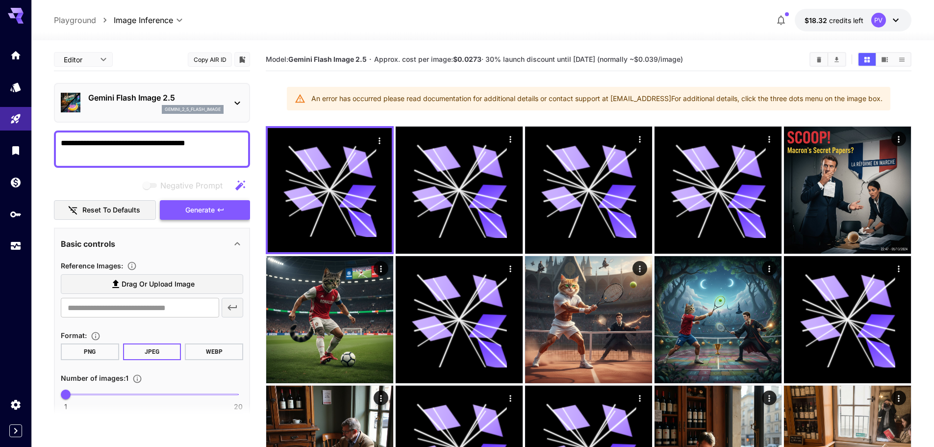
click at [223, 212] on icon "button" at bounding box center [221, 210] width 8 height 8
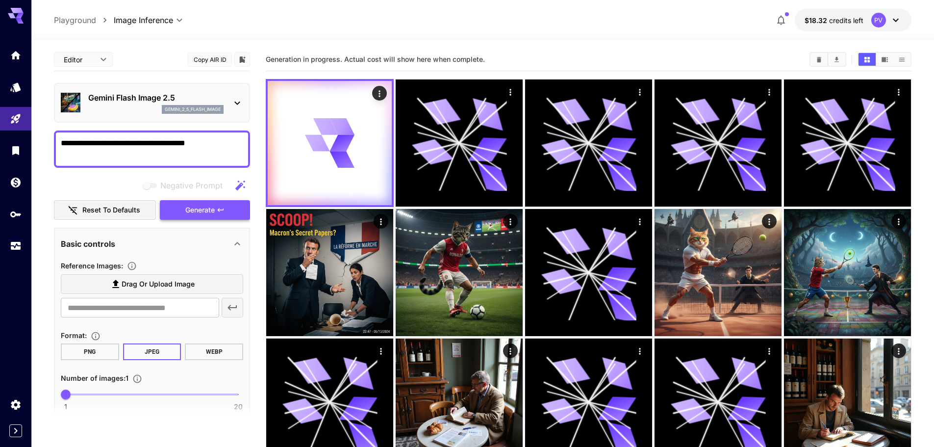
click at [223, 212] on icon "button" at bounding box center [221, 210] width 8 height 8
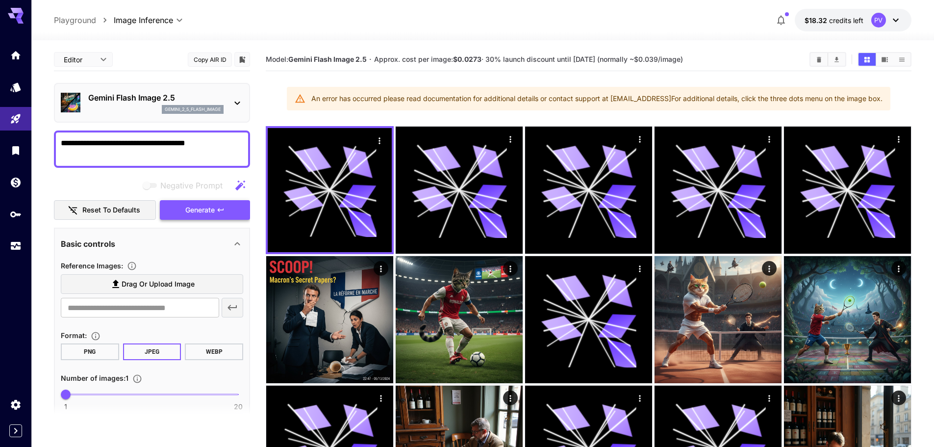
click at [223, 212] on icon "button" at bounding box center [221, 210] width 8 height 8
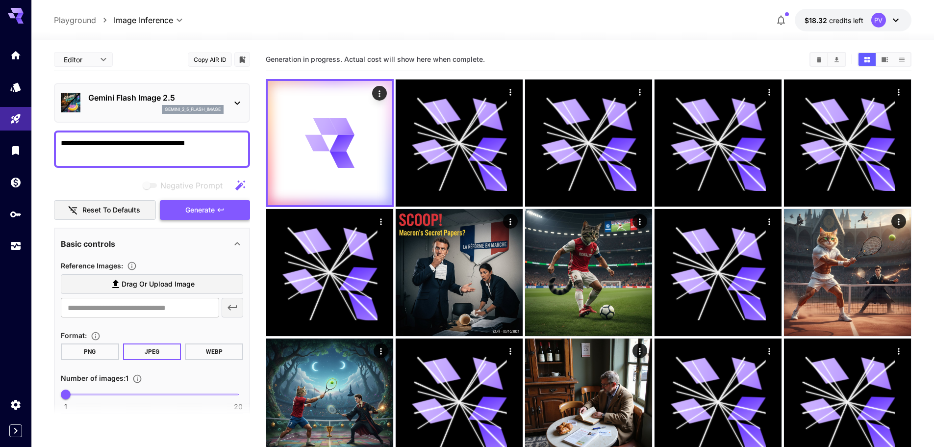
click at [223, 212] on icon "button" at bounding box center [221, 210] width 8 height 8
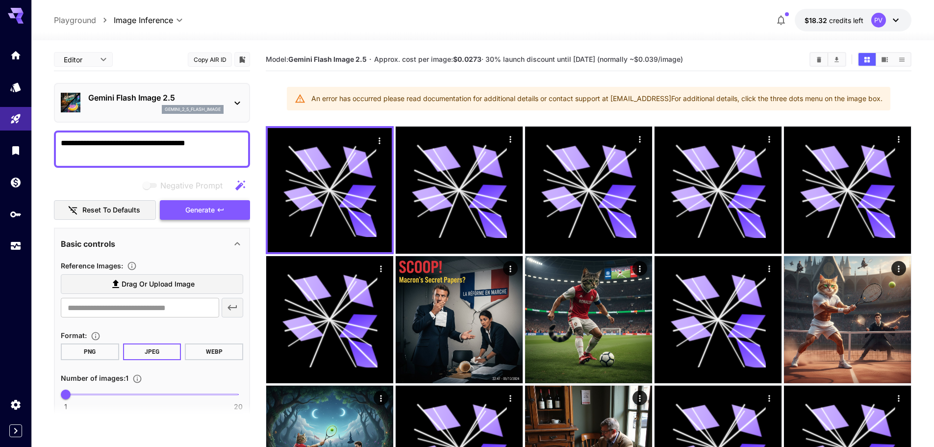
click at [223, 212] on icon "button" at bounding box center [221, 210] width 8 height 8
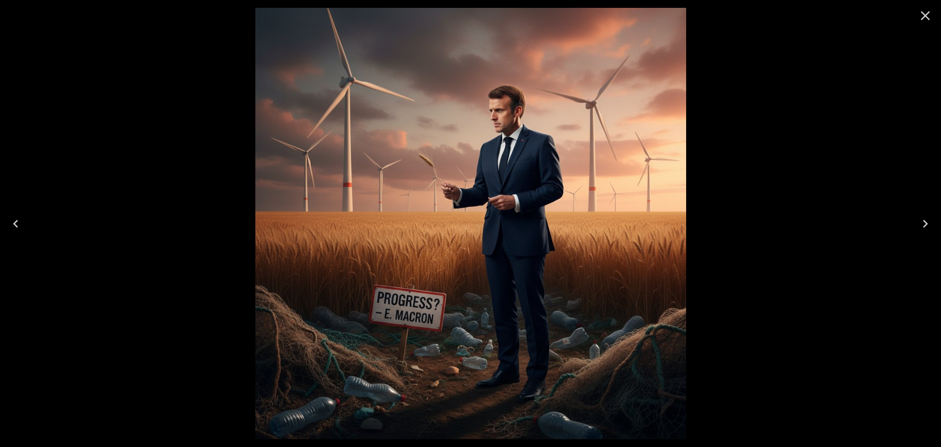
click at [921, 11] on icon "Close" at bounding box center [926, 16] width 16 height 16
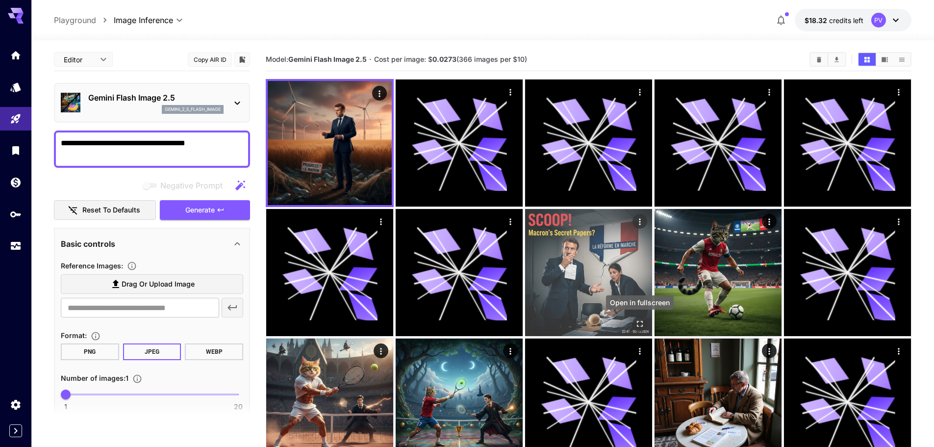
click at [641, 322] on icon "Open in fullscreen" at bounding box center [640, 324] width 10 height 10
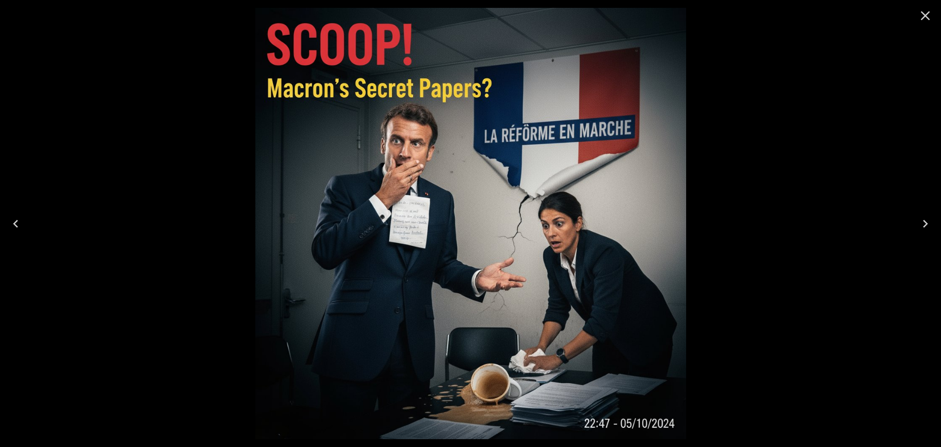
click at [920, 17] on icon "Close" at bounding box center [926, 16] width 16 height 16
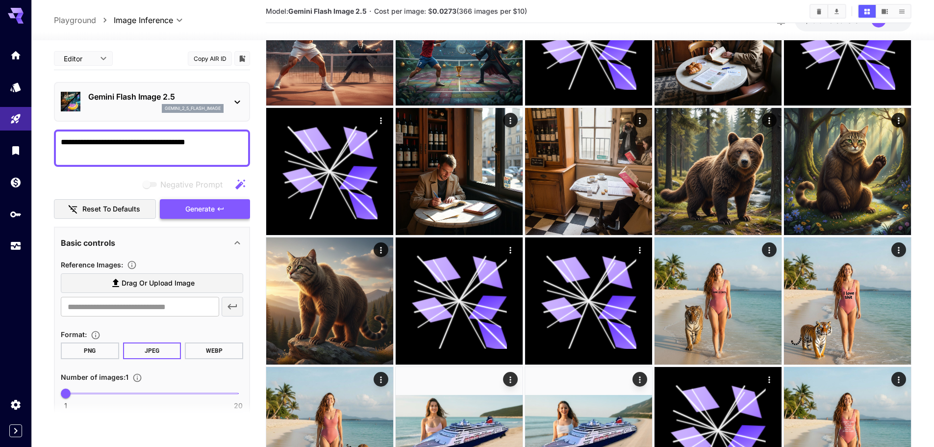
scroll to position [343, 0]
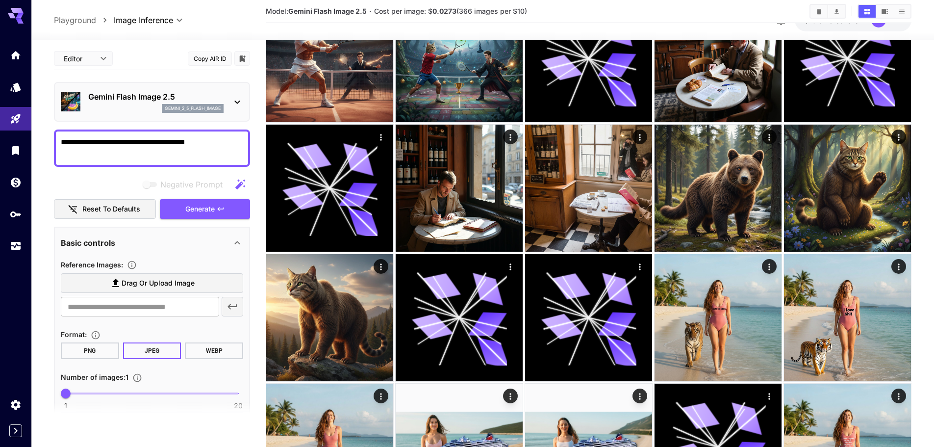
drag, startPoint x: 224, startPoint y: 148, endPoint x: 70, endPoint y: 148, distance: 153.9
click at [70, 148] on textarea "**********" at bounding box center [152, 148] width 182 height 24
click at [81, 147] on textarea "**********" at bounding box center [152, 148] width 182 height 24
drag, startPoint x: 76, startPoint y: 141, endPoint x: 219, endPoint y: 133, distance: 142.9
click at [219, 133] on div "**********" at bounding box center [152, 147] width 196 height 37
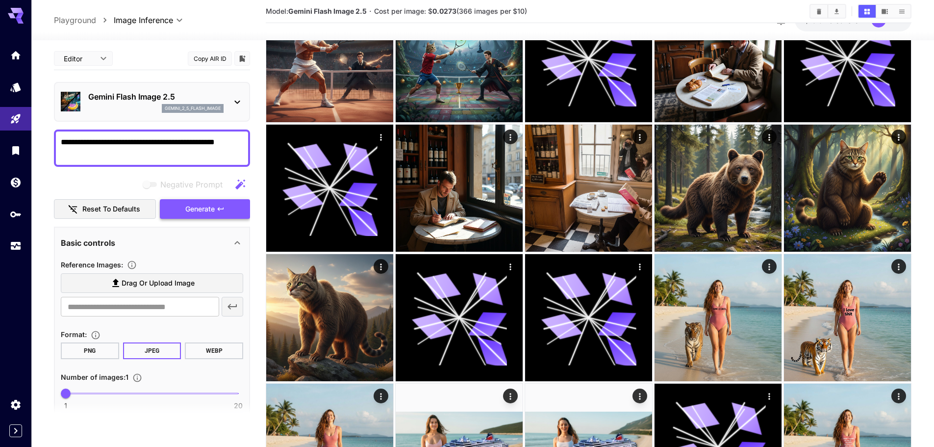
click at [231, 208] on button "Generate" at bounding box center [205, 209] width 90 height 20
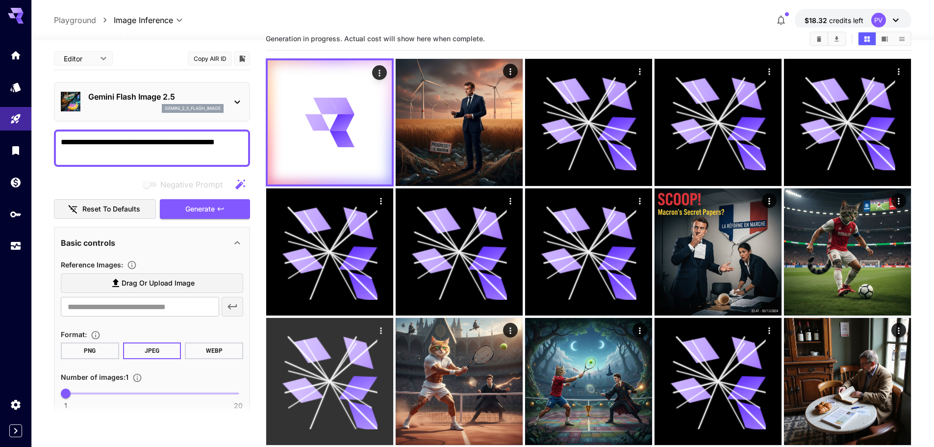
scroll to position [0, 0]
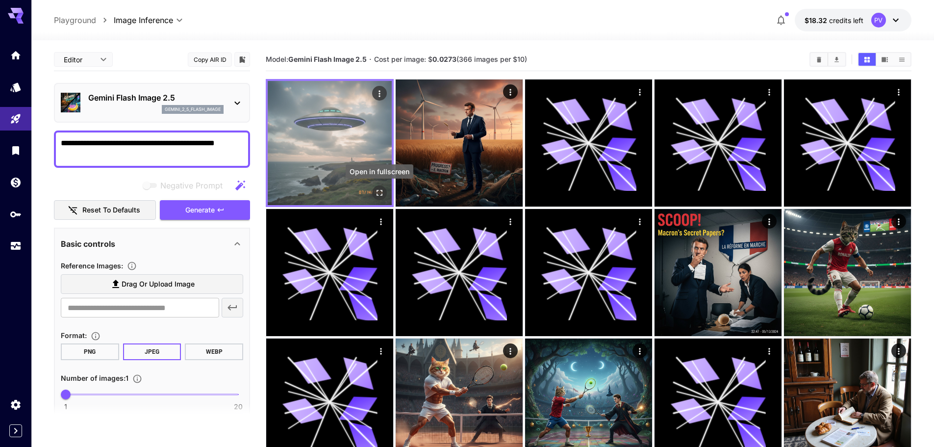
click at [380, 190] on icon "Open in fullscreen" at bounding box center [379, 193] width 6 height 6
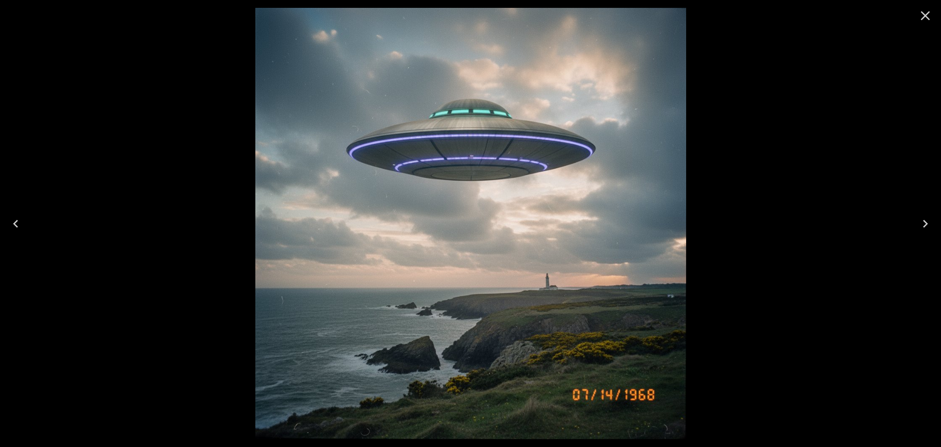
click at [926, 12] on icon "Close" at bounding box center [926, 16] width 16 height 16
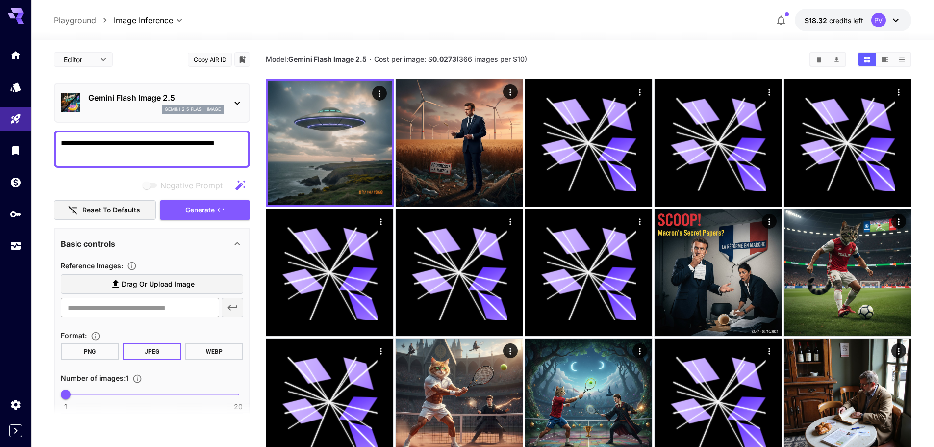
click at [239, 142] on textarea "**********" at bounding box center [152, 149] width 182 height 24
click at [205, 205] on span "Generate" at bounding box center [199, 210] width 29 height 12
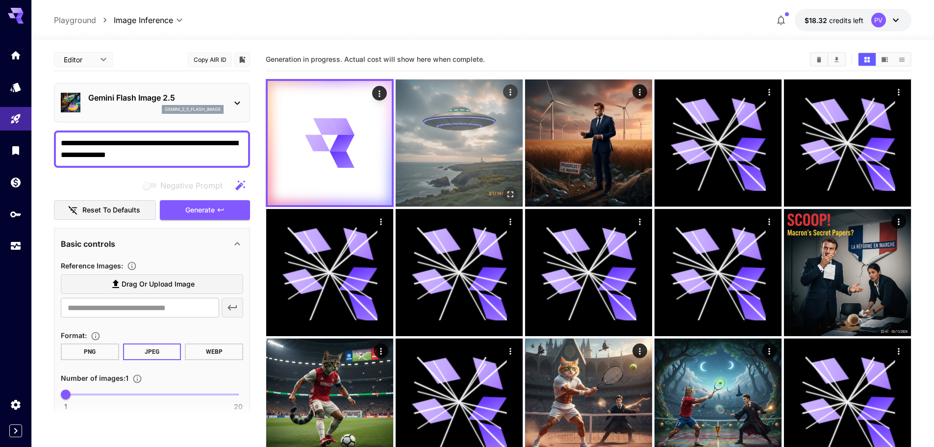
click at [508, 196] on icon "Open in fullscreen" at bounding box center [510, 194] width 6 height 6
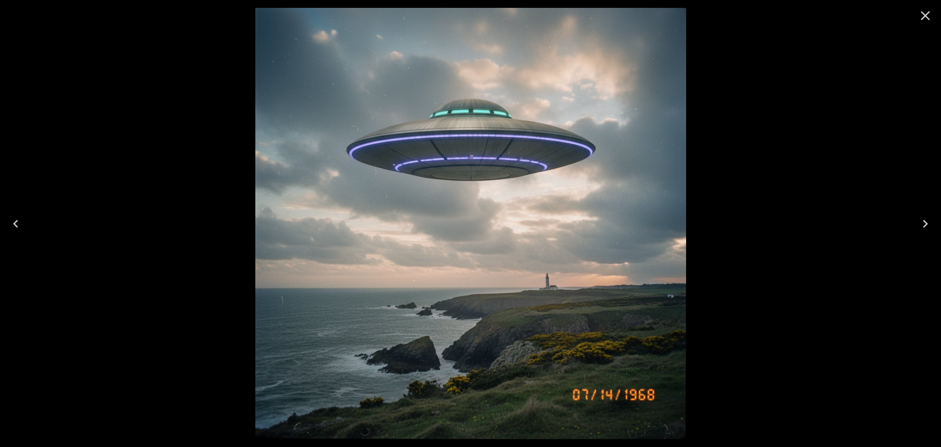
click at [920, 18] on icon "Close" at bounding box center [926, 16] width 16 height 16
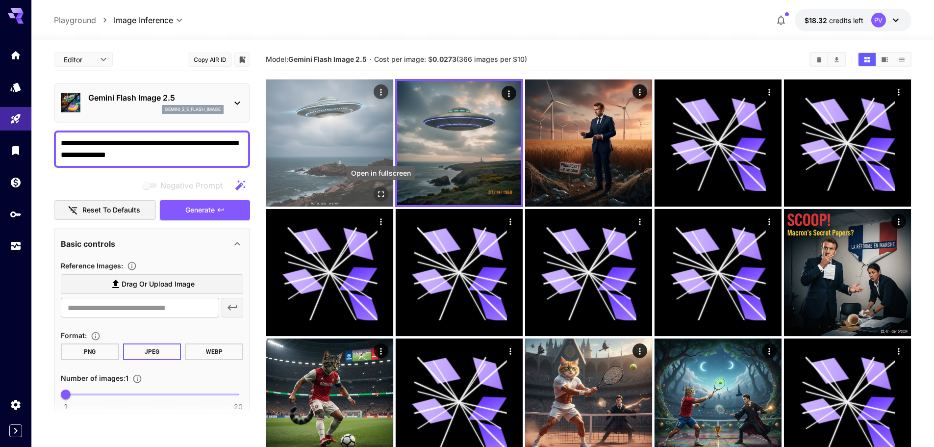
click at [383, 193] on icon "Open in fullscreen" at bounding box center [381, 194] width 6 height 6
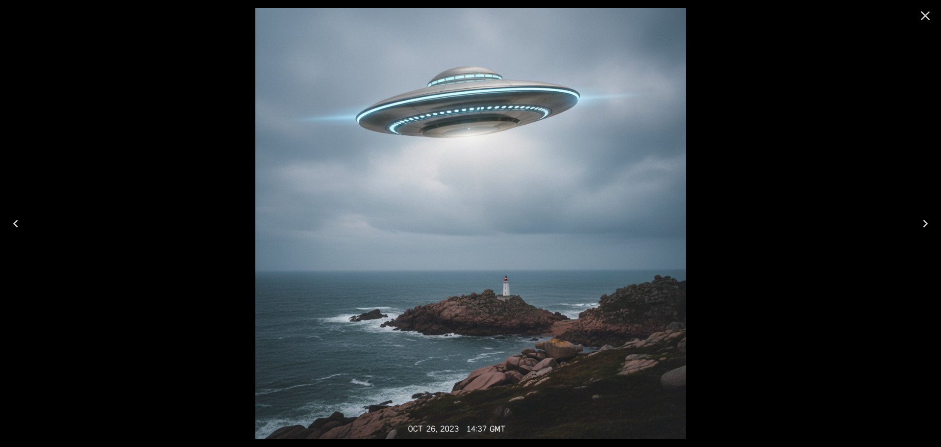
click at [924, 10] on icon "Close" at bounding box center [926, 16] width 16 height 16
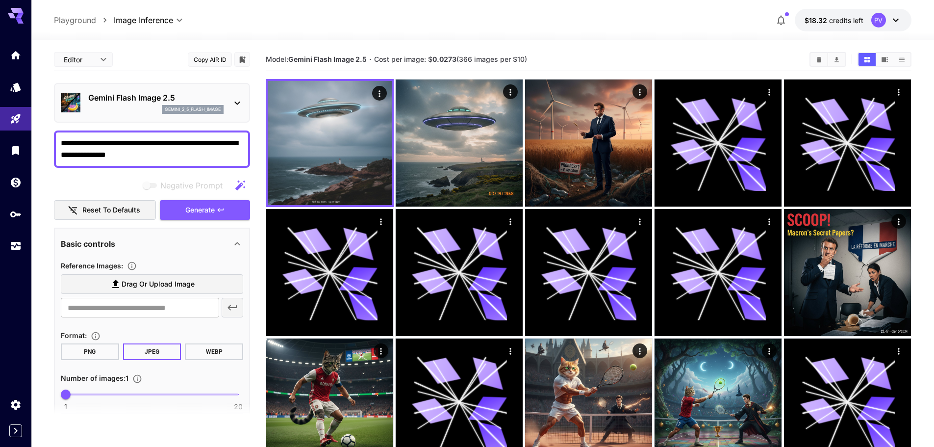
click at [155, 154] on textarea "**********" at bounding box center [152, 149] width 182 height 24
type textarea "**********"
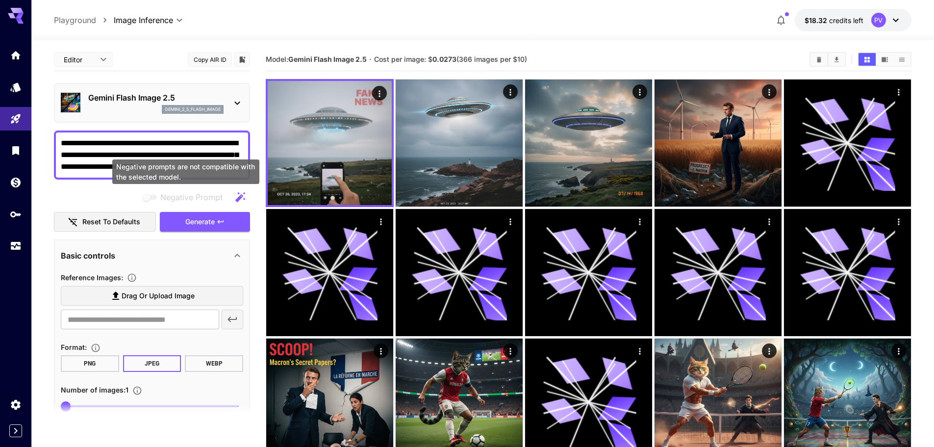
click at [182, 167] on div "Negative prompts are not compatible with the selected model." at bounding box center [185, 171] width 147 height 25
click at [188, 167] on div "Negative prompts are not compatible with the selected model." at bounding box center [185, 171] width 147 height 25
click at [184, 166] on textarea "**********" at bounding box center [152, 154] width 182 height 35
click at [185, 169] on textarea "**********" at bounding box center [152, 154] width 182 height 35
type textarea "**********"
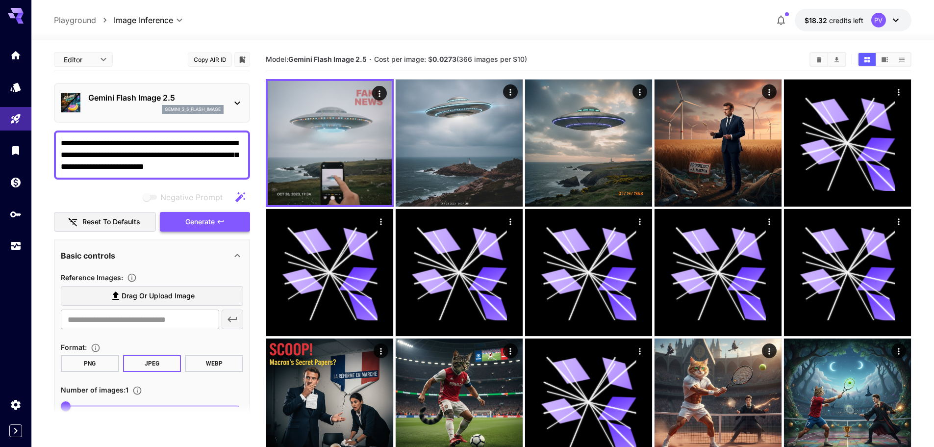
click at [183, 216] on button "Generate" at bounding box center [205, 222] width 90 height 20
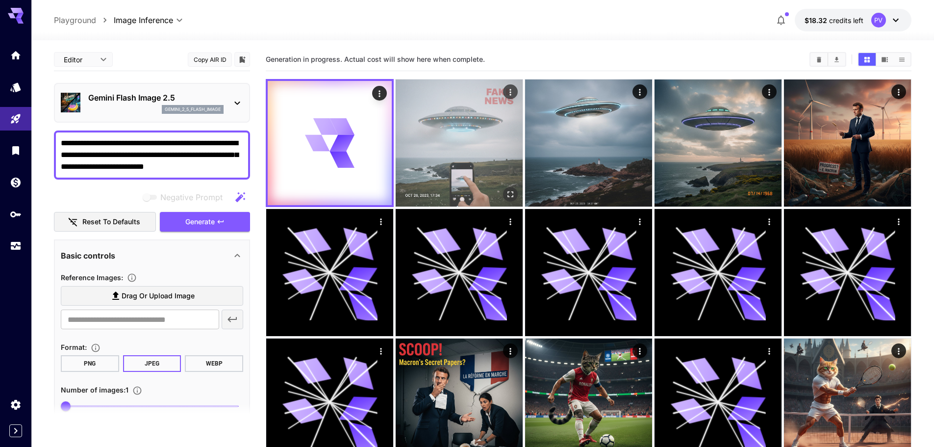
click at [514, 195] on icon "Open in fullscreen" at bounding box center [510, 194] width 10 height 10
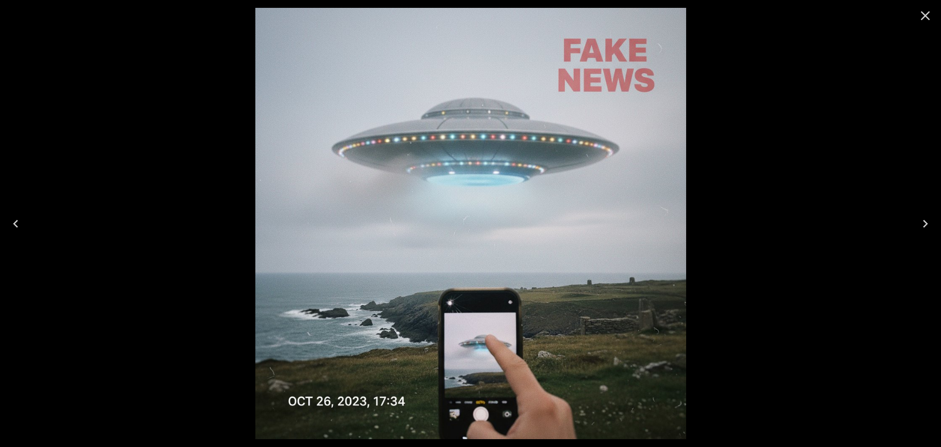
click at [926, 10] on icon "Close" at bounding box center [926, 16] width 16 height 16
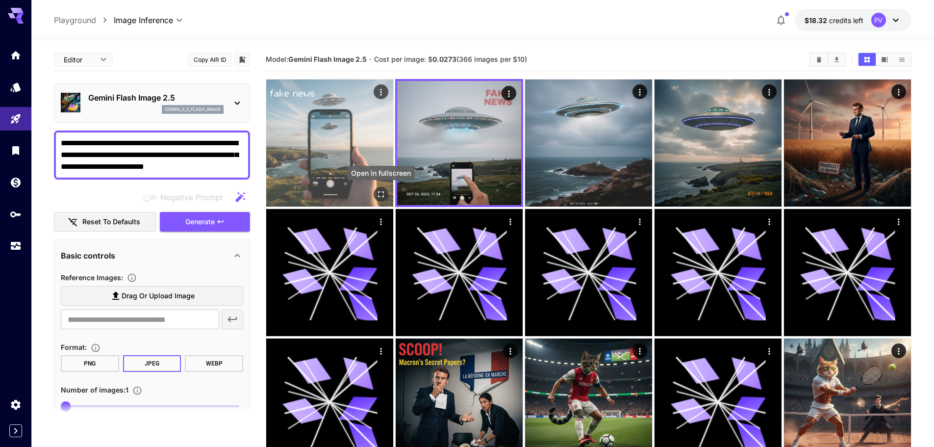
click at [383, 195] on icon "Open in fullscreen" at bounding box center [381, 194] width 6 height 6
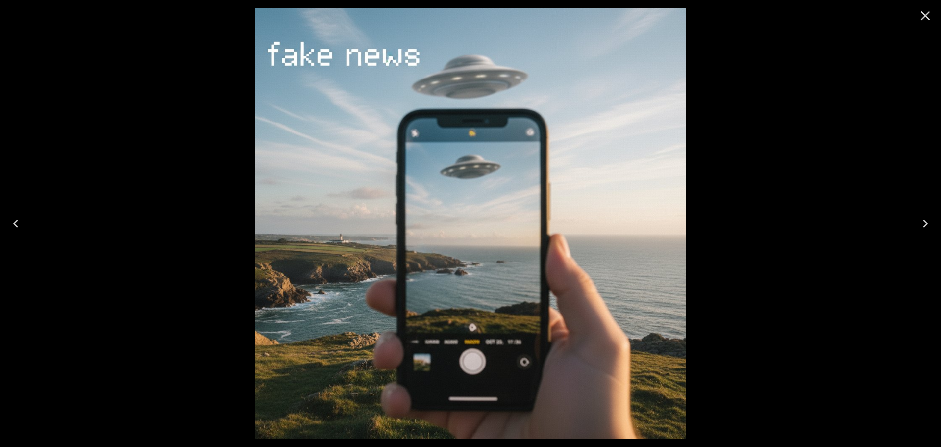
click at [933, 16] on button "Close" at bounding box center [926, 16] width 24 height 24
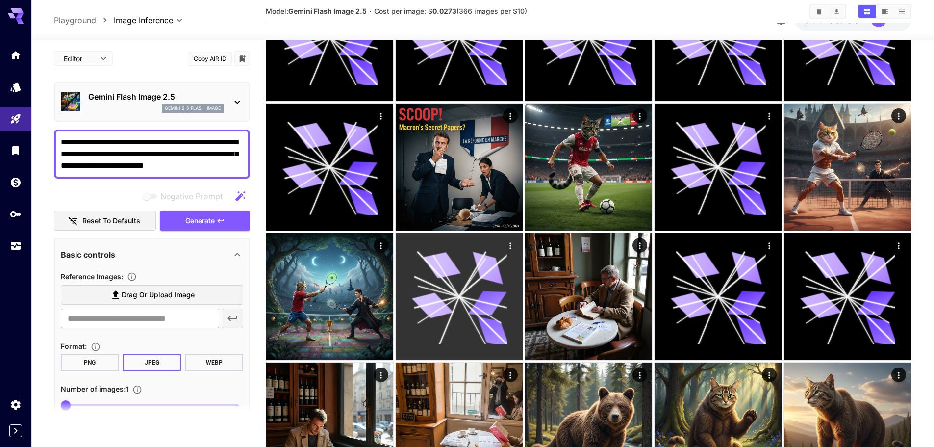
scroll to position [343, 0]
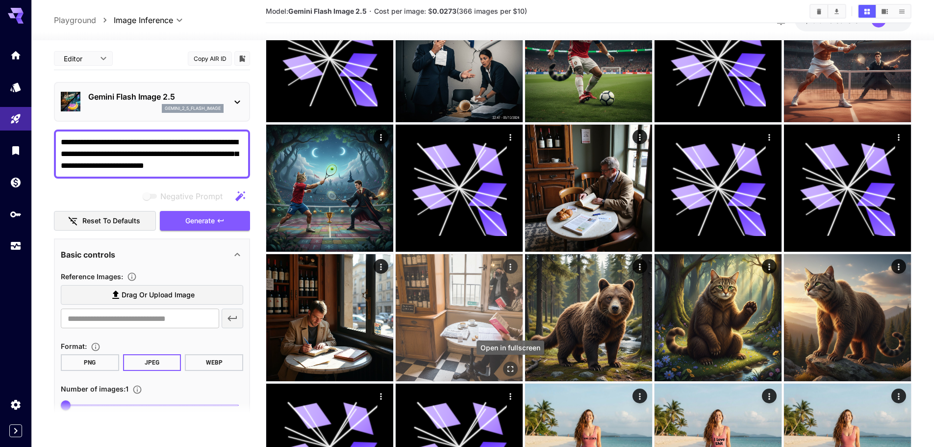
click at [506, 368] on icon "Open in fullscreen" at bounding box center [510, 369] width 10 height 10
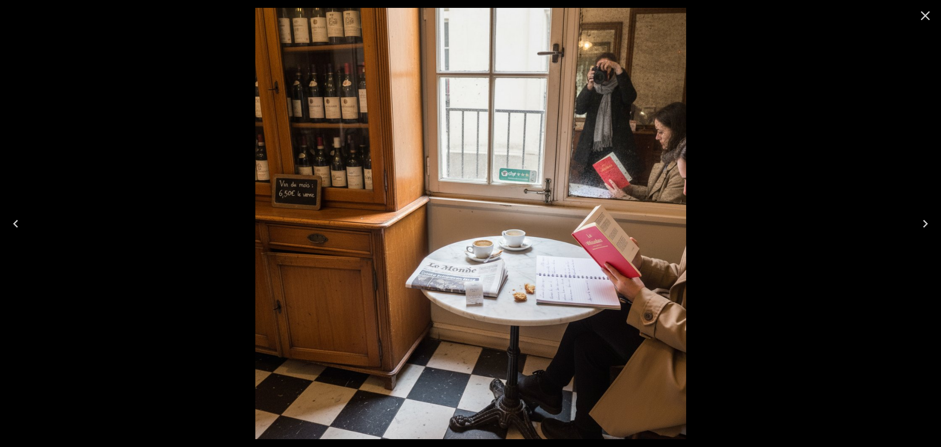
click at [933, 18] on icon "Close" at bounding box center [926, 16] width 16 height 16
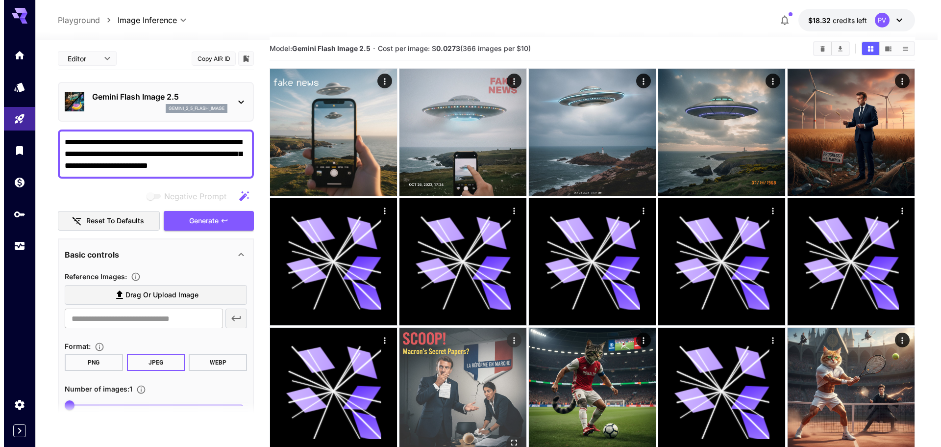
scroll to position [0, 0]
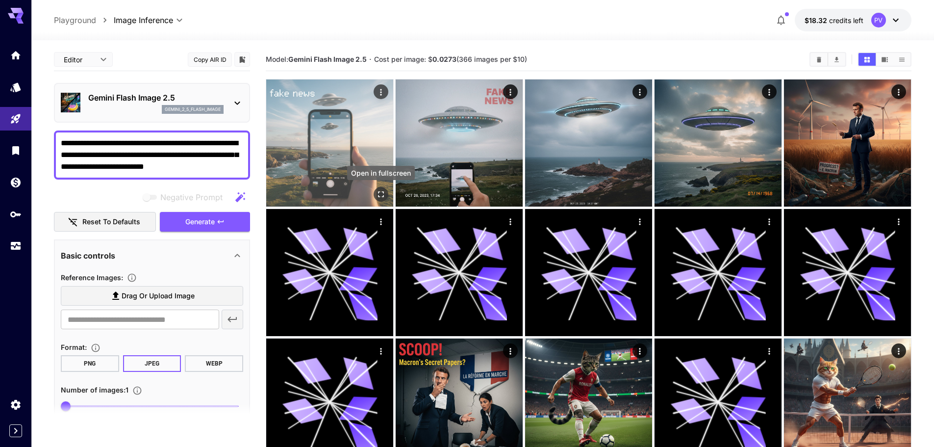
click at [383, 191] on icon "Open in fullscreen" at bounding box center [381, 194] width 10 height 10
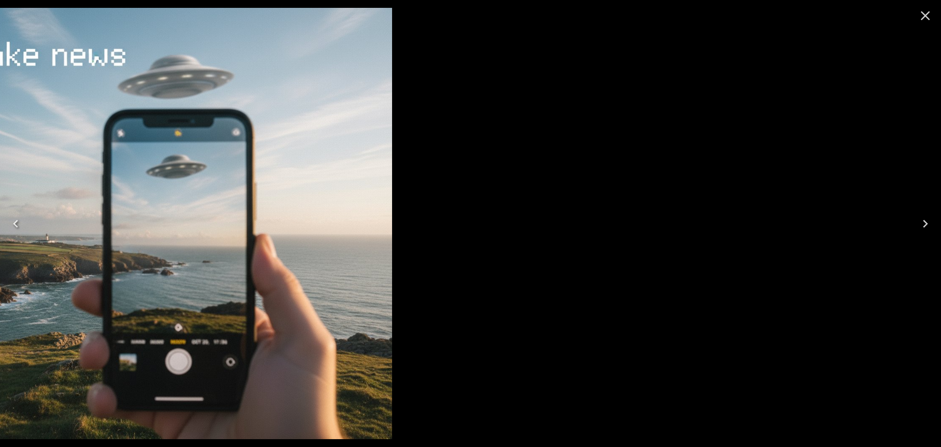
drag, startPoint x: 659, startPoint y: 224, endPoint x: 237, endPoint y: 311, distance: 431.3
click at [262, 305] on img at bounding box center [176, 223] width 431 height 431
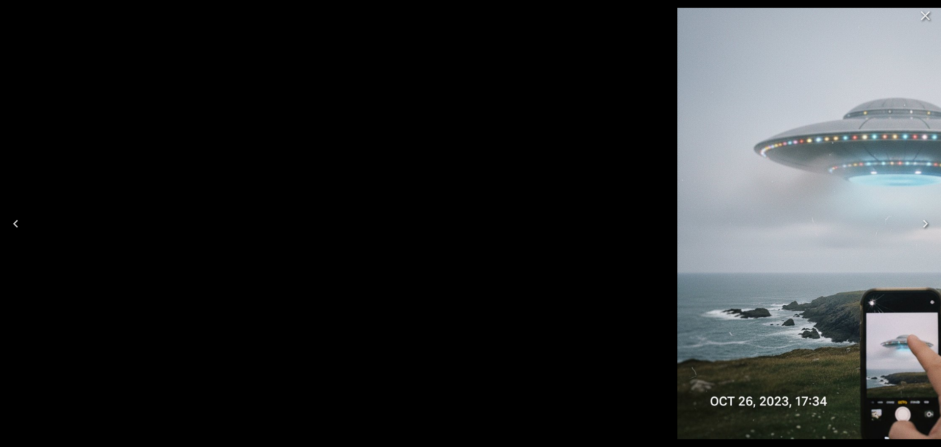
click at [919, 174] on img at bounding box center [892, 223] width 431 height 431
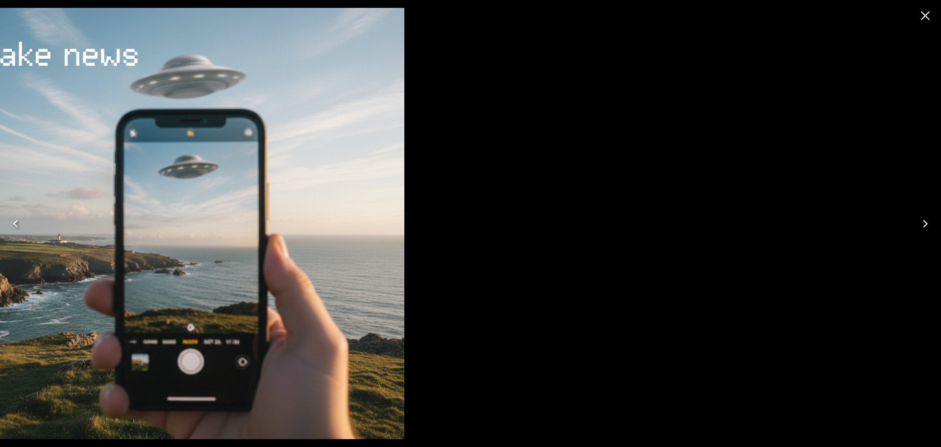
drag, startPoint x: 664, startPoint y: 174, endPoint x: 357, endPoint y: 229, distance: 311.1
click at [357, 229] on img at bounding box center [189, 223] width 431 height 431
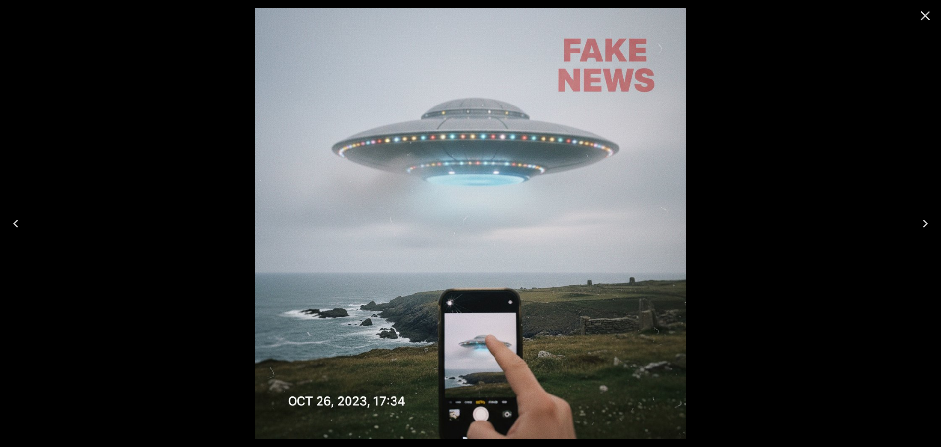
drag, startPoint x: 392, startPoint y: 224, endPoint x: 763, endPoint y: 133, distance: 382.1
click at [665, 164] on img at bounding box center [470, 223] width 431 height 431
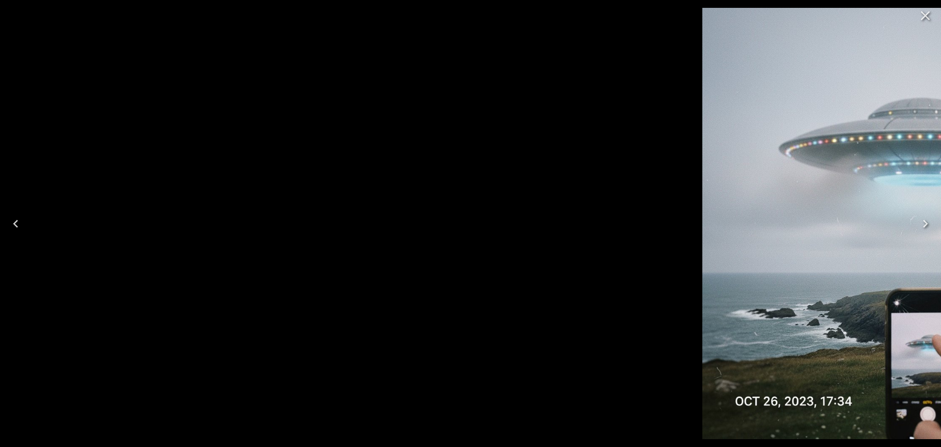
drag, startPoint x: 410, startPoint y: 229, endPoint x: 873, endPoint y: 213, distance: 463.5
click at [873, 213] on img at bounding box center [917, 223] width 431 height 431
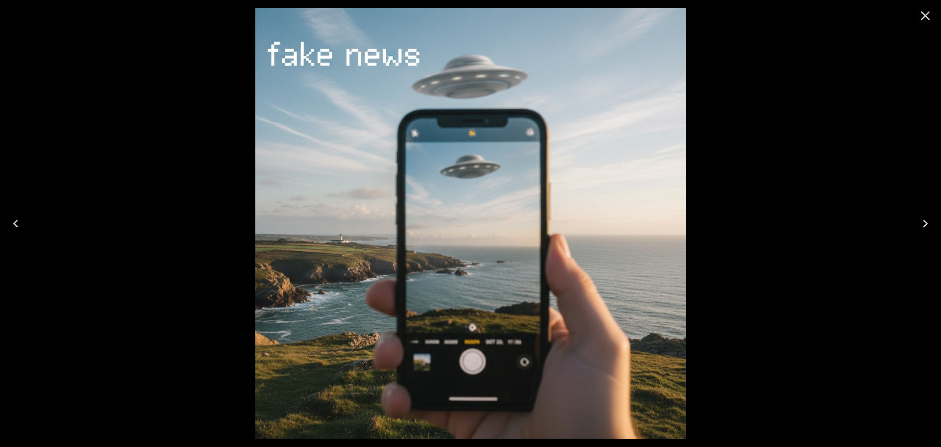
click at [927, 10] on icon "Close" at bounding box center [926, 16] width 16 height 16
